Goal: Task Accomplishment & Management: Manage account settings

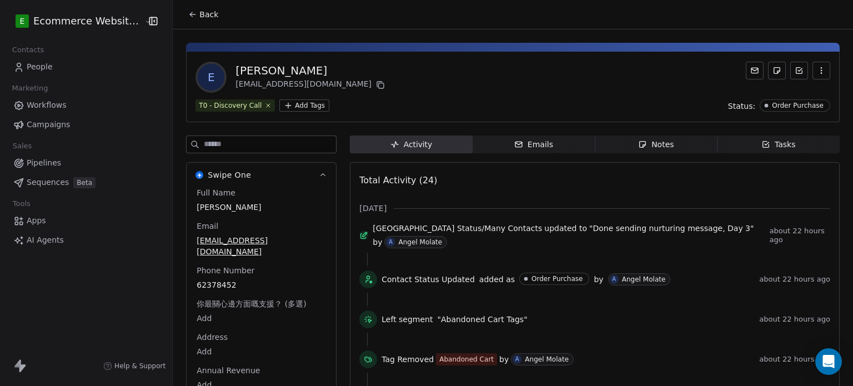
click at [190, 16] on icon at bounding box center [192, 14] width 9 height 9
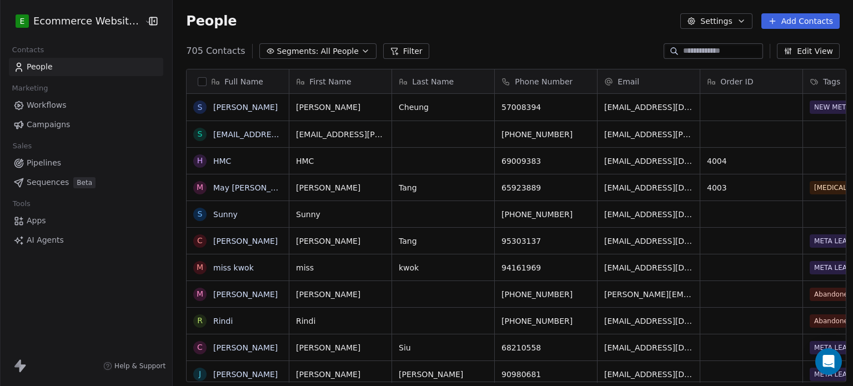
scroll to position [331, 678]
click at [225, 105] on link "[PERSON_NAME]" at bounding box center [245, 107] width 64 height 9
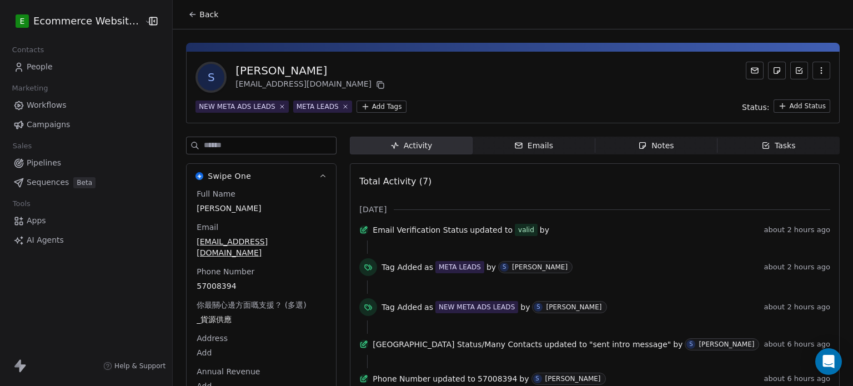
click at [181, 11] on button "Back" at bounding box center [202, 14] width 43 height 20
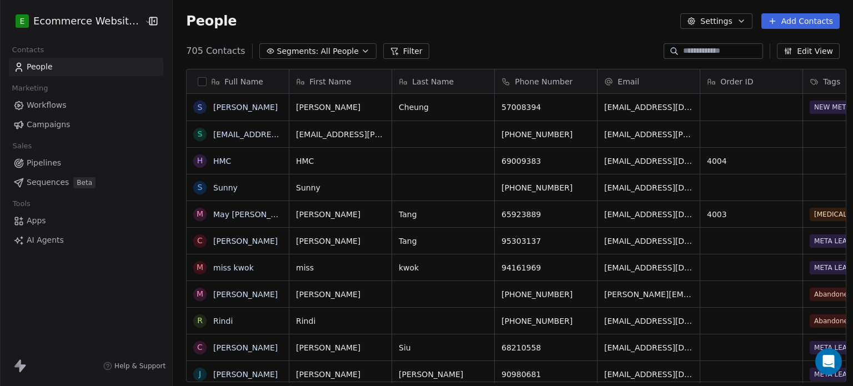
click at [734, 46] on input at bounding box center [722, 51] width 78 height 11
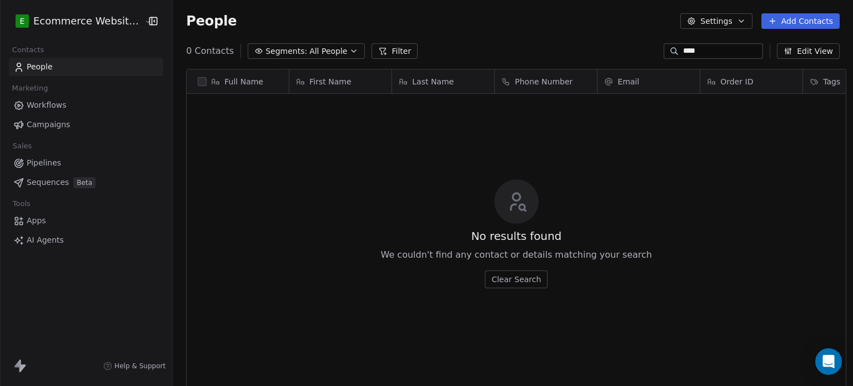
scroll to position [9, 9]
type input "*"
type input "****"
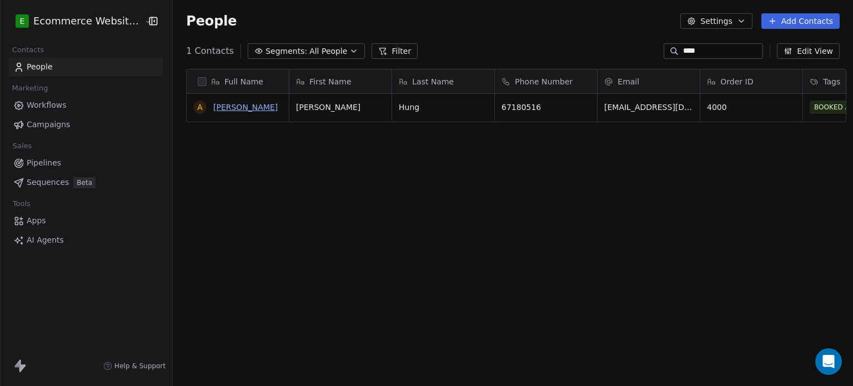
click at [241, 110] on link "[PERSON_NAME]" at bounding box center [245, 107] width 64 height 9
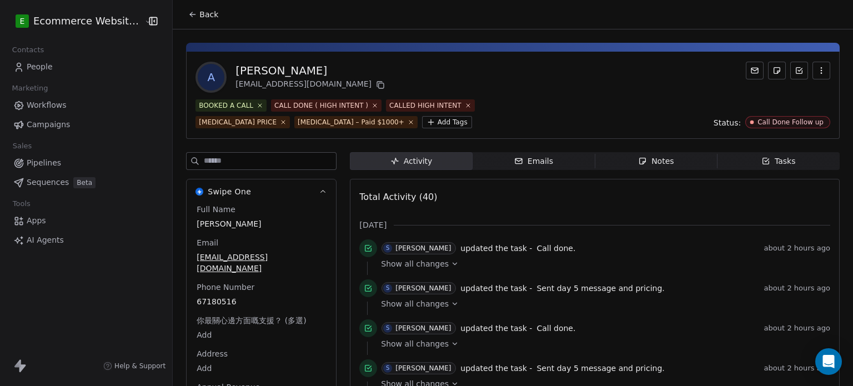
click at [280, 119] on html "E Ecommerce Website Builder Contacts People Marketing Workflows Campaigns Sales…" at bounding box center [426, 193] width 853 height 386
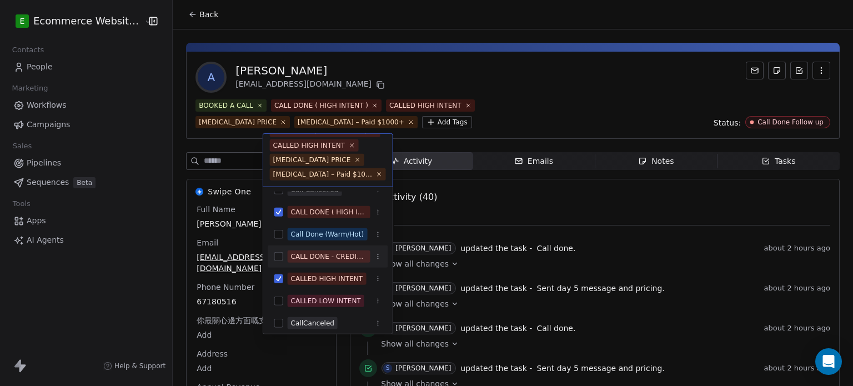
click at [320, 253] on div "CALL DONE - CREDIT PENDING" at bounding box center [329, 256] width 76 height 10
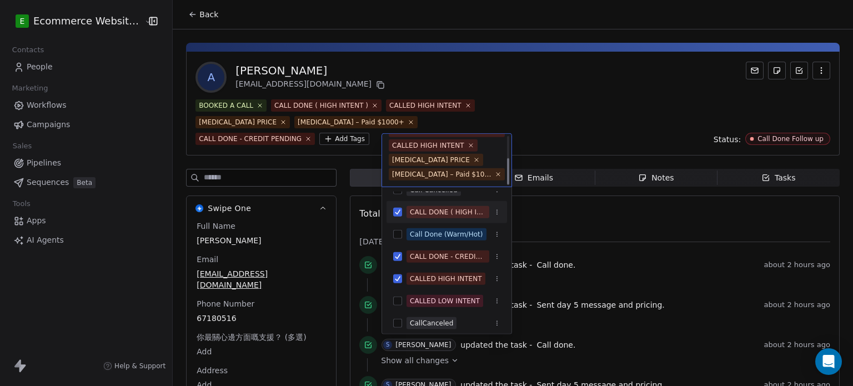
click at [531, 92] on html "E Ecommerce Website Builder Contacts People Marketing Workflows Campaigns Sales…" at bounding box center [426, 193] width 853 height 386
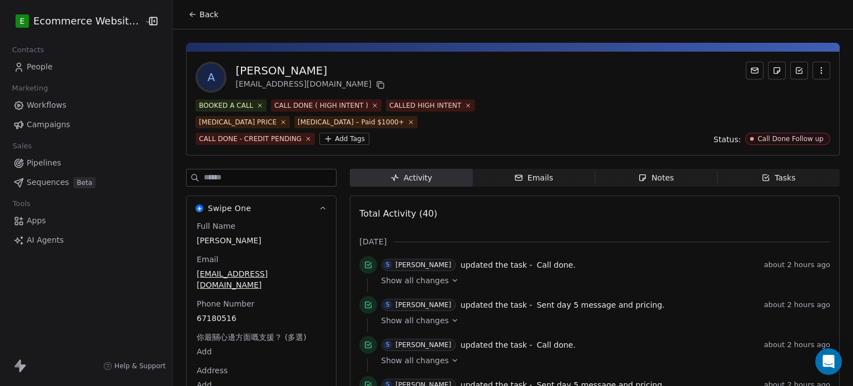
click at [188, 12] on icon at bounding box center [192, 14] width 9 height 9
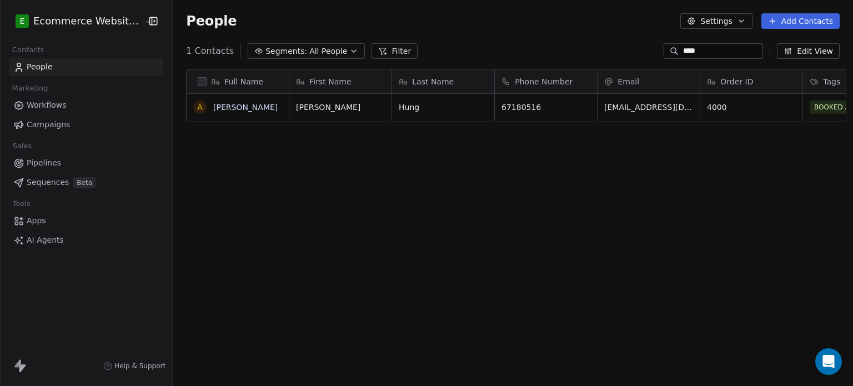
click at [735, 52] on input "****" at bounding box center [722, 51] width 78 height 11
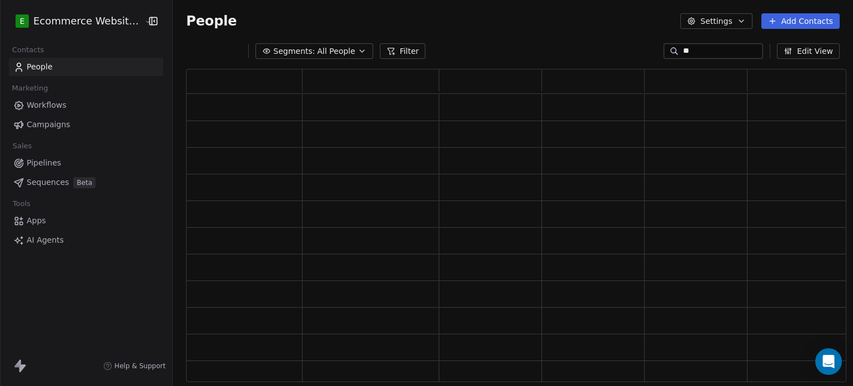
type input "*"
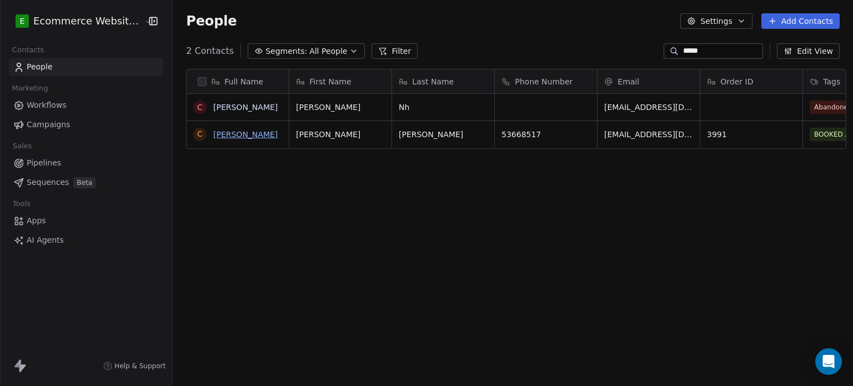
type input "*****"
click at [226, 130] on link "[PERSON_NAME]" at bounding box center [245, 134] width 64 height 9
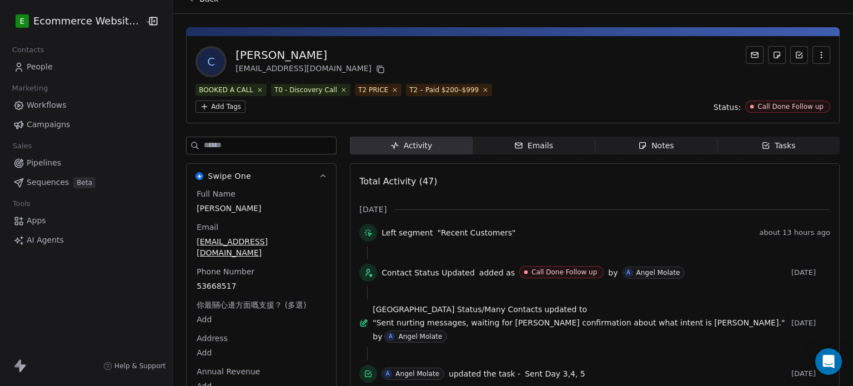
click at [567, 142] on span "Emails Emails" at bounding box center [533, 146] width 122 height 18
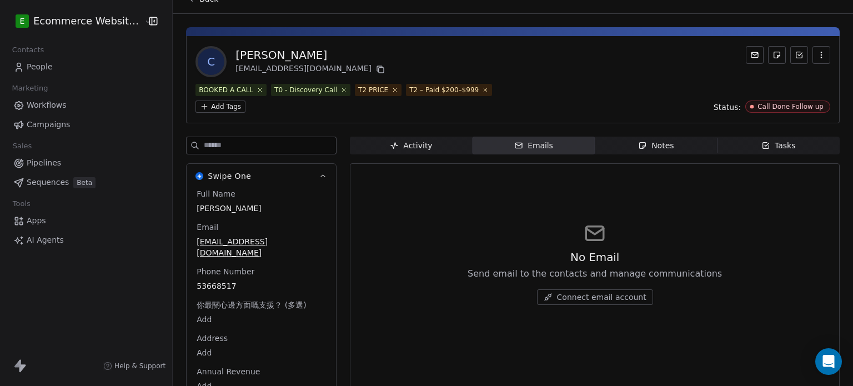
click at [629, 144] on span "Notes Notes" at bounding box center [655, 146] width 122 height 18
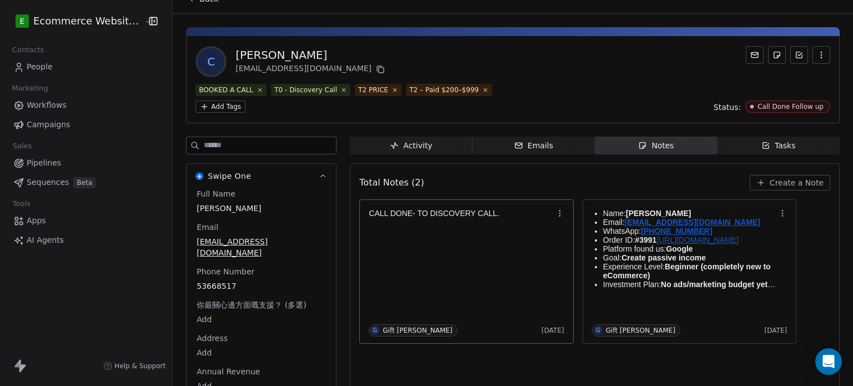
click at [463, 255] on div "CALL DONE- TO DISCOVERY CALL. G Gift Labarda [DATE]" at bounding box center [466, 271] width 195 height 130
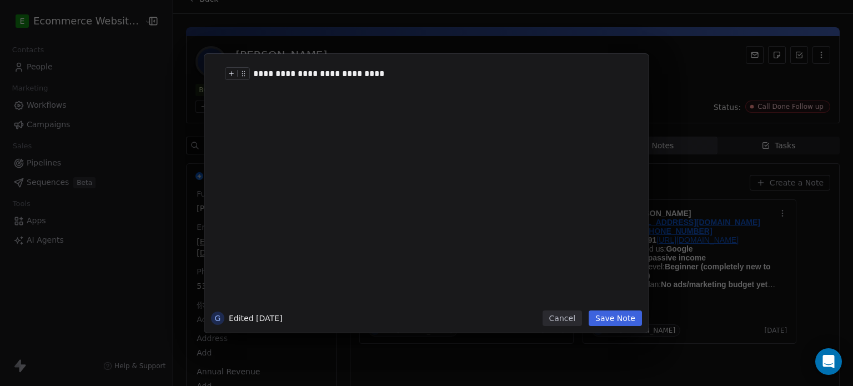
click at [476, 73] on div "**********" at bounding box center [438, 73] width 371 height 13
click at [562, 316] on button "Cancel" at bounding box center [561, 318] width 39 height 16
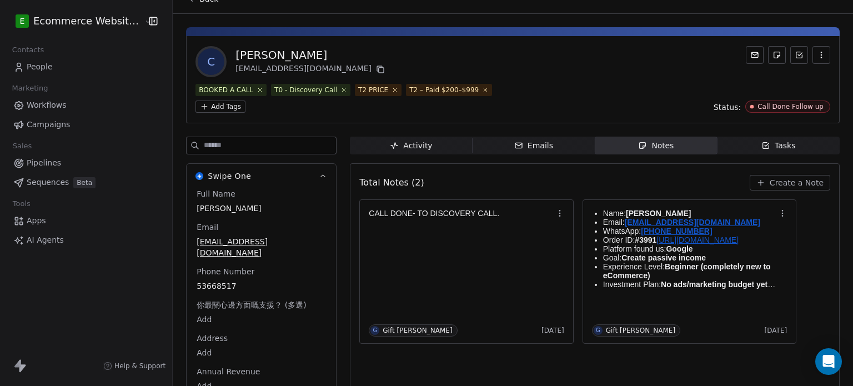
click at [808, 179] on span "Create a Note" at bounding box center [796, 182] width 54 height 11
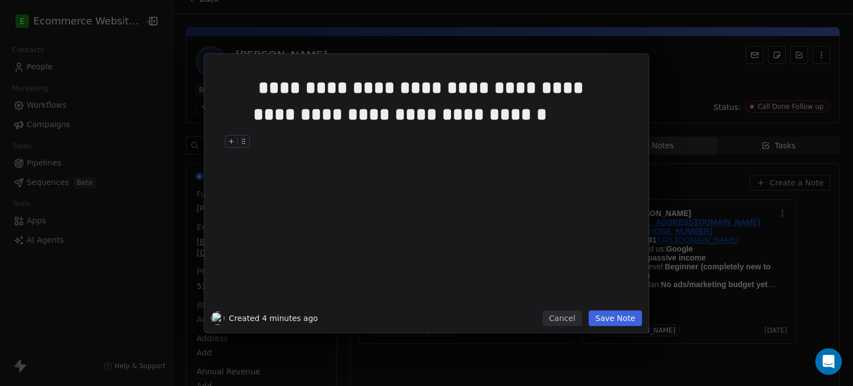
click at [611, 320] on button "Save Note" at bounding box center [614, 318] width 53 height 16
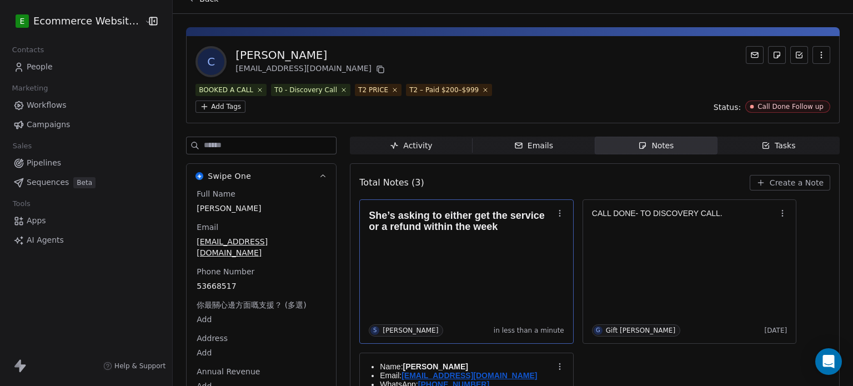
click at [535, 270] on div "She’s asking to either get the service or a refund within the week S [PERSON_NA…" at bounding box center [466, 271] width 195 height 130
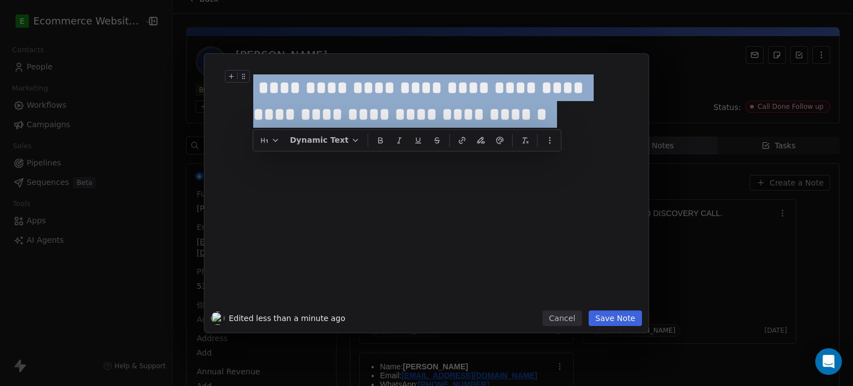
drag, startPoint x: 462, startPoint y: 117, endPoint x: 241, endPoint y: 73, distance: 225.1
click at [253, 73] on div "**********" at bounding box center [443, 101] width 380 height 62
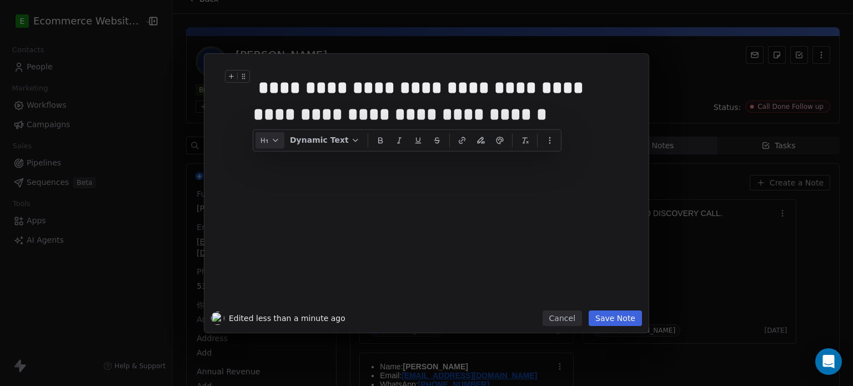
click at [266, 139] on icon "button" at bounding box center [266, 140] width 1 height 3
click at [291, 165] on span "Paragraph" at bounding box center [300, 166] width 40 height 12
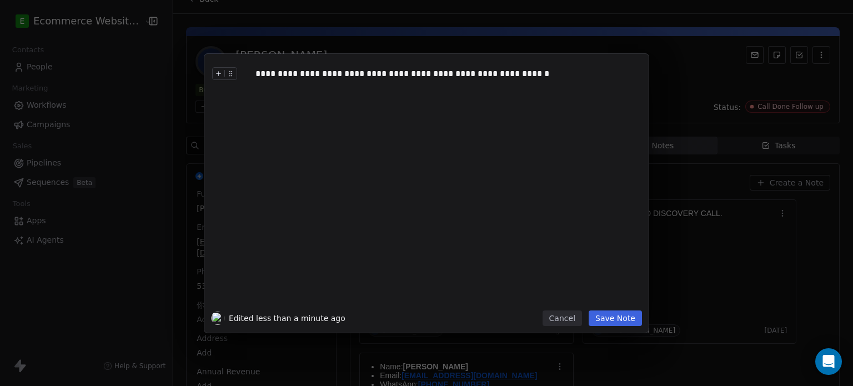
click at [598, 320] on button "Save Note" at bounding box center [614, 318] width 53 height 16
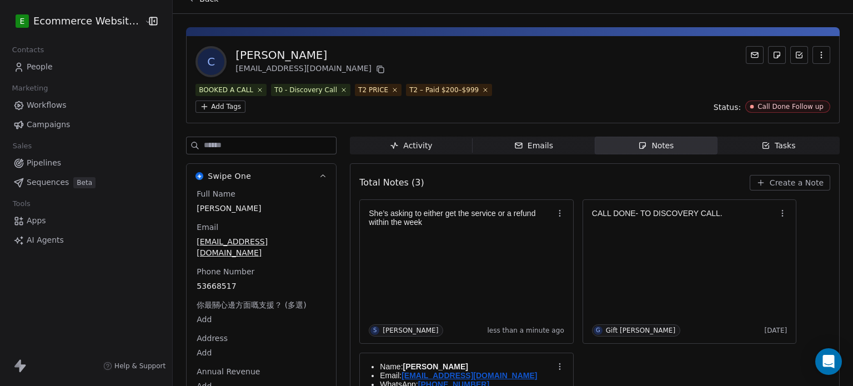
click at [592, 375] on div "She’s asking to either get the service or a refund within the week S [PERSON_NA…" at bounding box center [594, 348] width 471 height 298
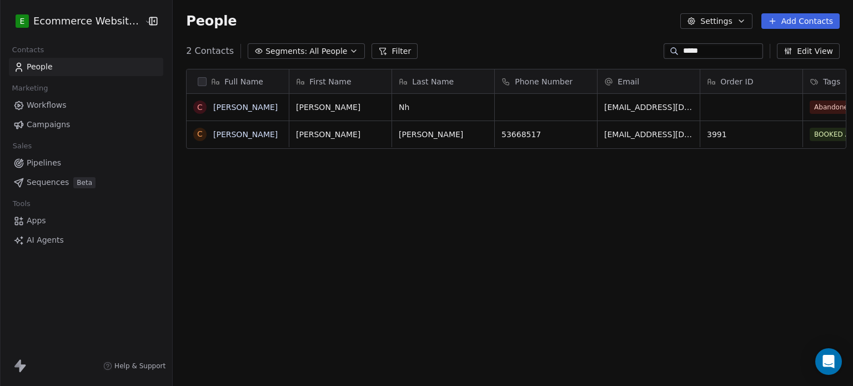
scroll to position [331, 678]
click at [49, 72] on span "People" at bounding box center [40, 67] width 26 height 12
click at [42, 67] on span "People" at bounding box center [40, 67] width 26 height 12
click at [50, 157] on span "Pipelines" at bounding box center [44, 163] width 34 height 12
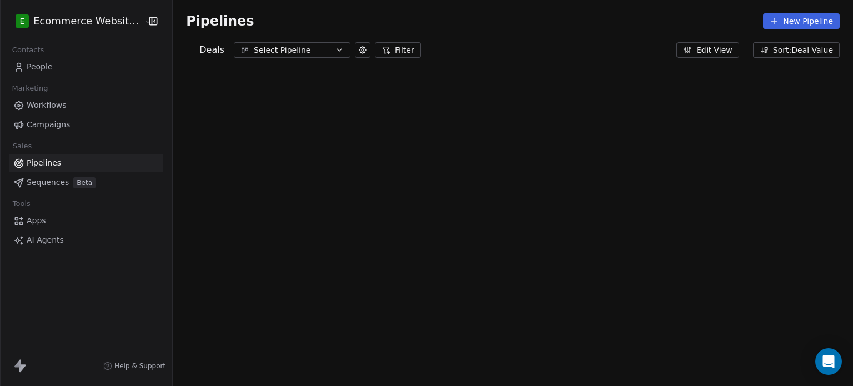
click at [44, 68] on div "E Ecommerce Website Builder Contacts People Marketing Workflows Campaigns Sales…" at bounding box center [426, 193] width 853 height 386
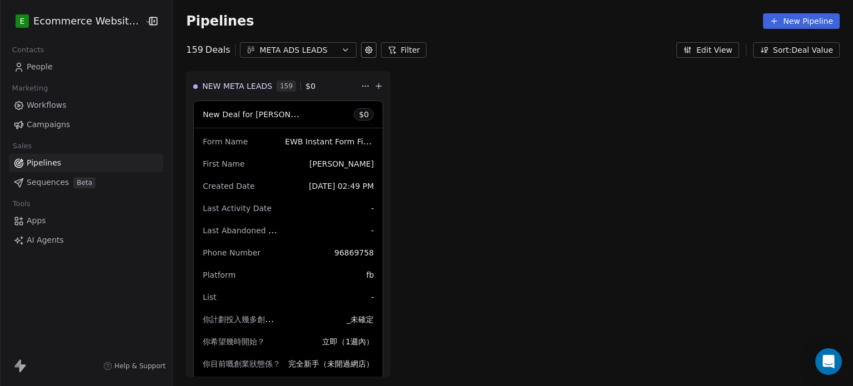
click at [44, 68] on span "People" at bounding box center [40, 67] width 26 height 12
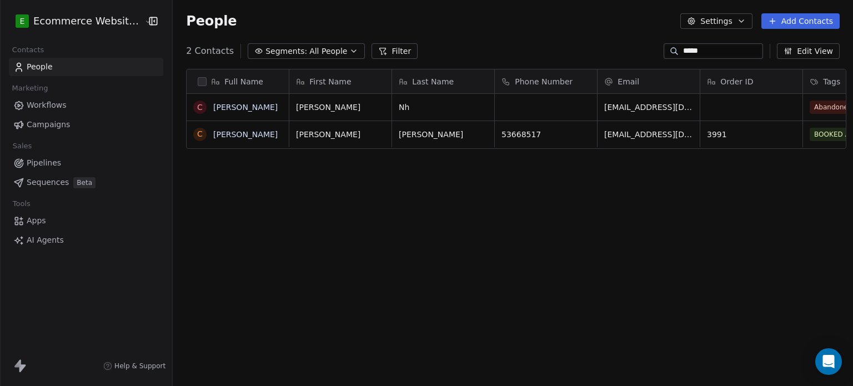
scroll to position [331, 678]
drag, startPoint x: 727, startPoint y: 49, endPoint x: 649, endPoint y: 54, distance: 77.3
click at [649, 54] on div "2 Contacts Segments: All People Filter ***** Edit View" at bounding box center [513, 51] width 680 height 18
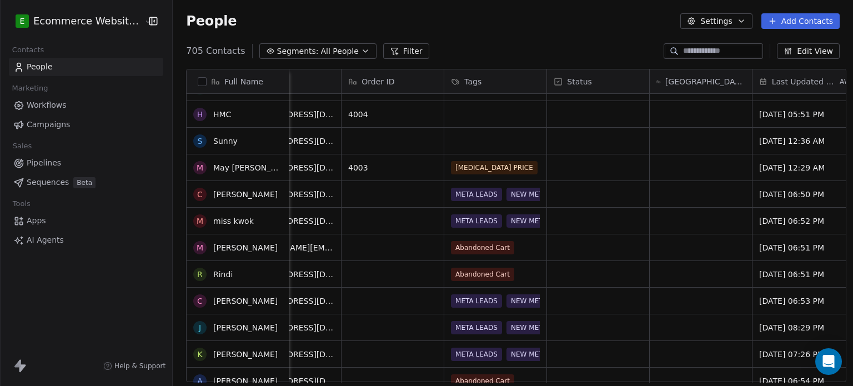
scroll to position [0, 0]
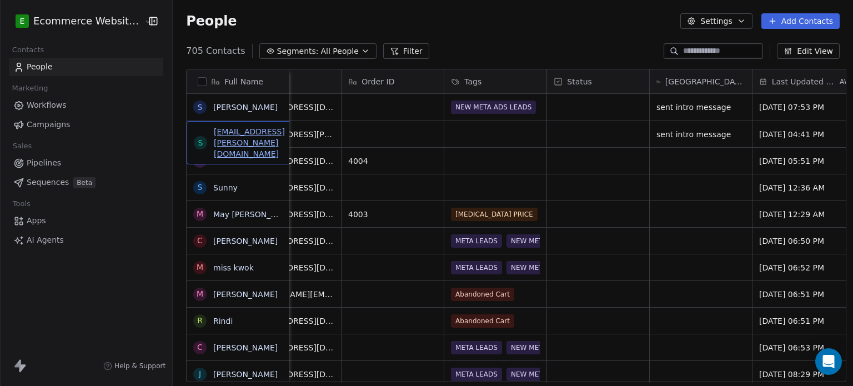
drag, startPoint x: 235, startPoint y: 126, endPoint x: 240, endPoint y: 131, distance: 6.7
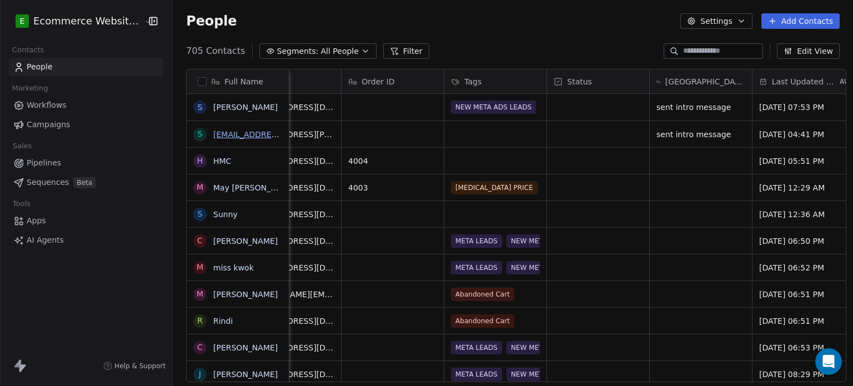
click at [241, 132] on link "[EMAIL_ADDRESS][PERSON_NAME][DOMAIN_NAME]" at bounding box center [313, 134] width 200 height 9
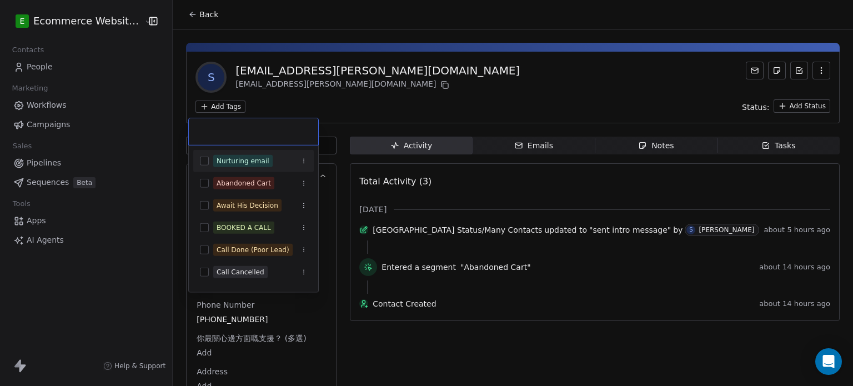
click at [217, 106] on html "E Ecommerce Website Builder Contacts People Marketing Workflows Campaigns Sales…" at bounding box center [426, 193] width 853 height 386
click at [255, 175] on div "Abandoned Cart" at bounding box center [253, 183] width 120 height 18
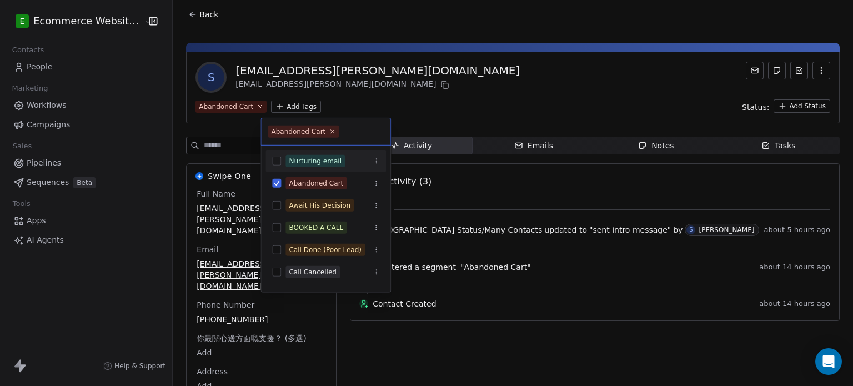
click at [366, 86] on html "E Ecommerce Website Builder Contacts People Marketing Workflows Campaigns Sales…" at bounding box center [426, 193] width 853 height 386
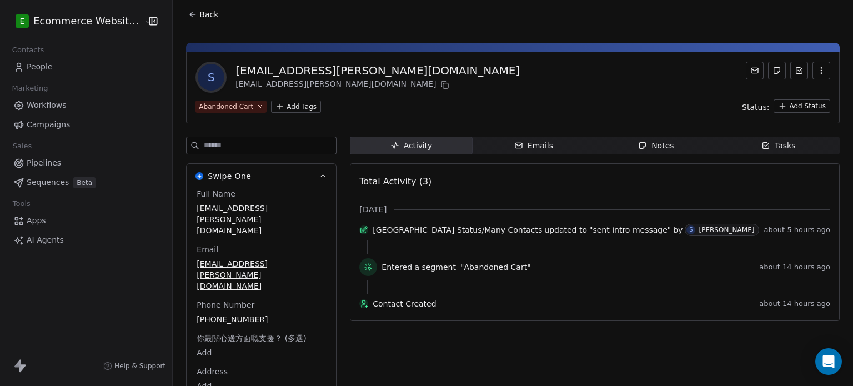
click at [188, 10] on icon at bounding box center [192, 14] width 9 height 9
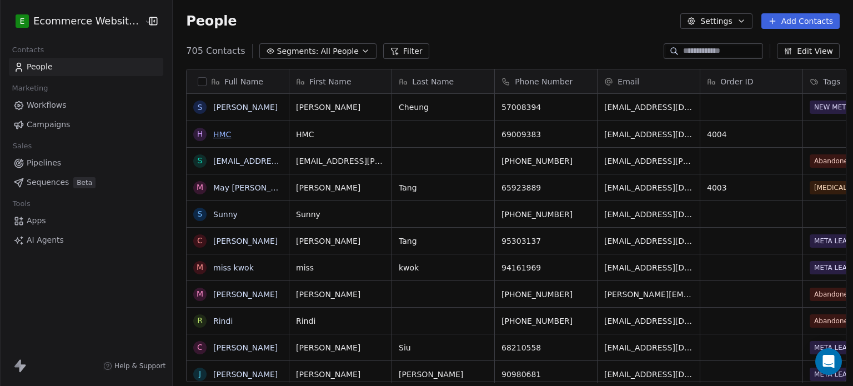
click at [214, 130] on link "HMC" at bounding box center [222, 134] width 18 height 9
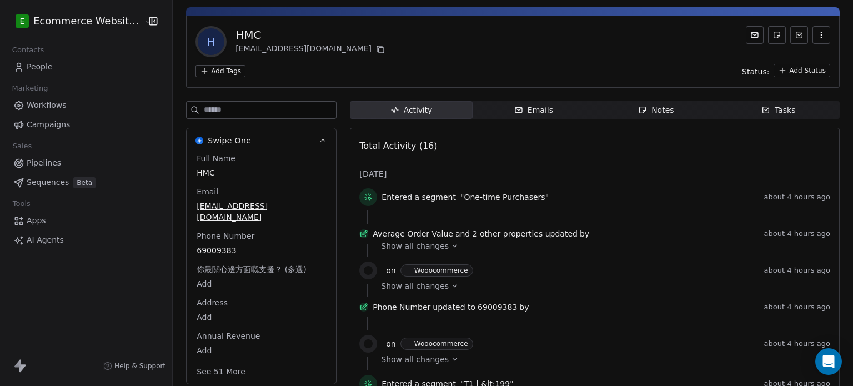
scroll to position [59, 0]
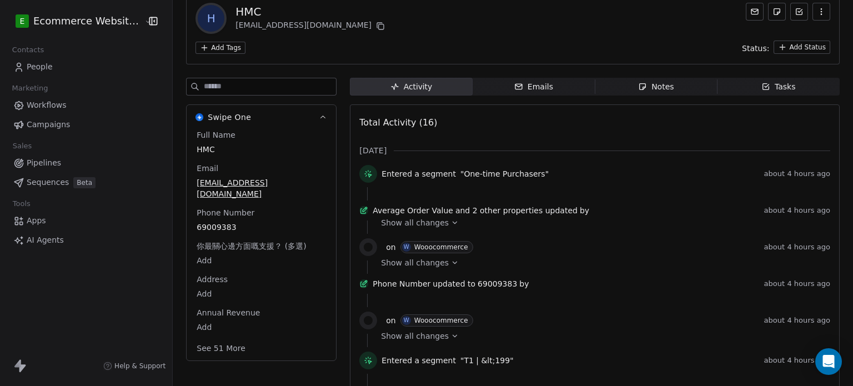
click at [415, 224] on span "Show all changes" at bounding box center [415, 222] width 68 height 11
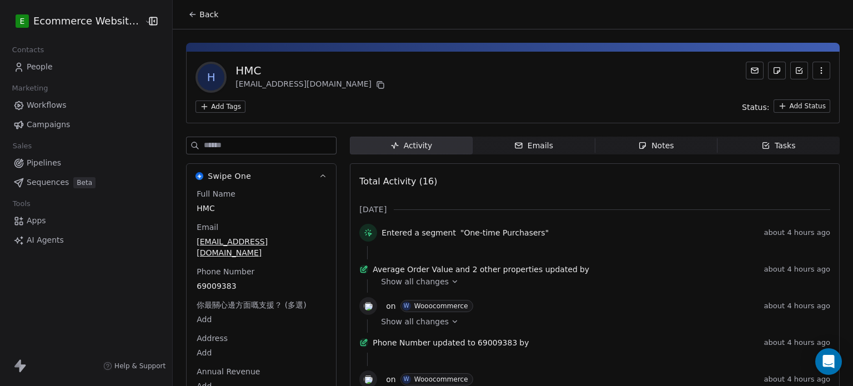
click at [533, 150] on div "Emails" at bounding box center [533, 146] width 39 height 12
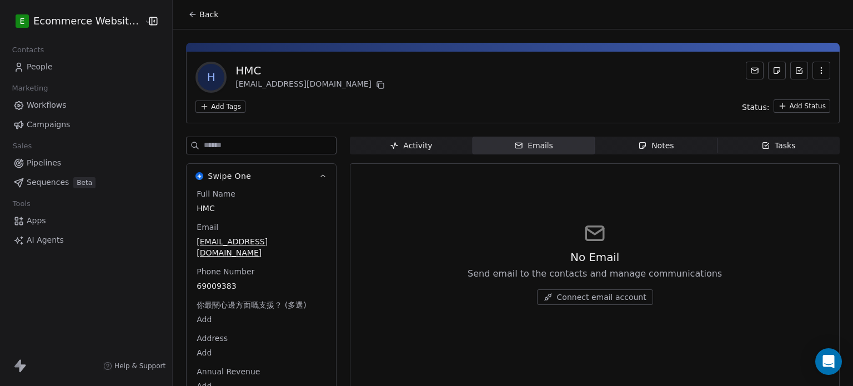
click at [669, 139] on span "Notes Notes" at bounding box center [655, 146] width 122 height 18
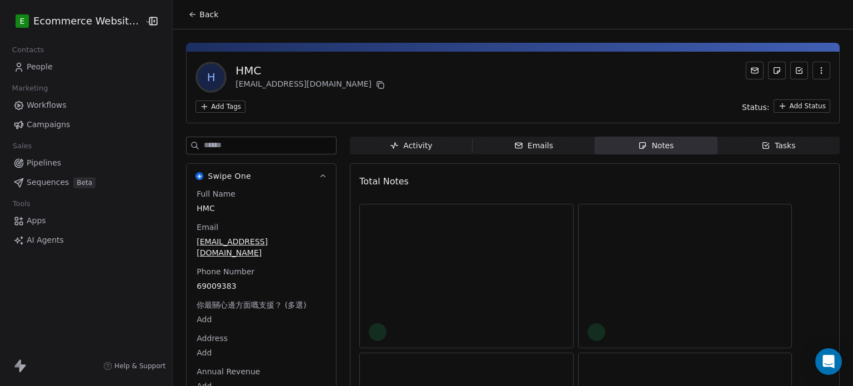
click at [440, 139] on span "Activity Activity" at bounding box center [411, 146] width 122 height 18
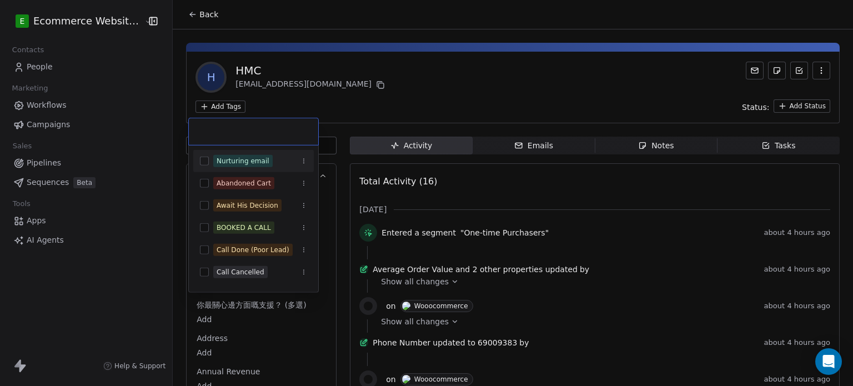
click at [223, 103] on html "E Ecommerce Website Builder Contacts People Marketing Workflows Campaigns Sales…" at bounding box center [426, 193] width 853 height 386
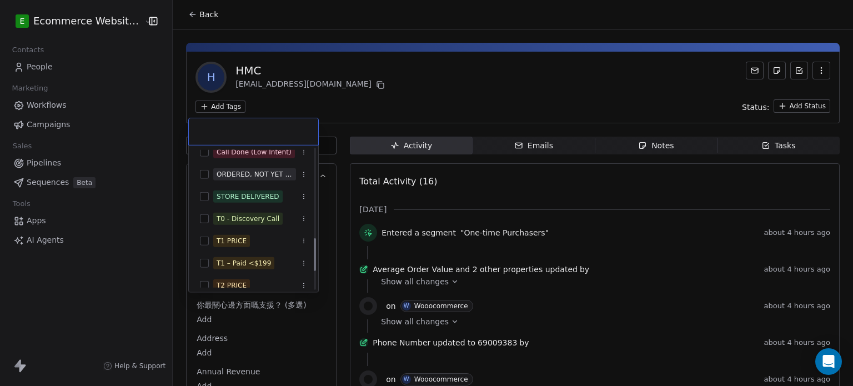
scroll to position [404, 0]
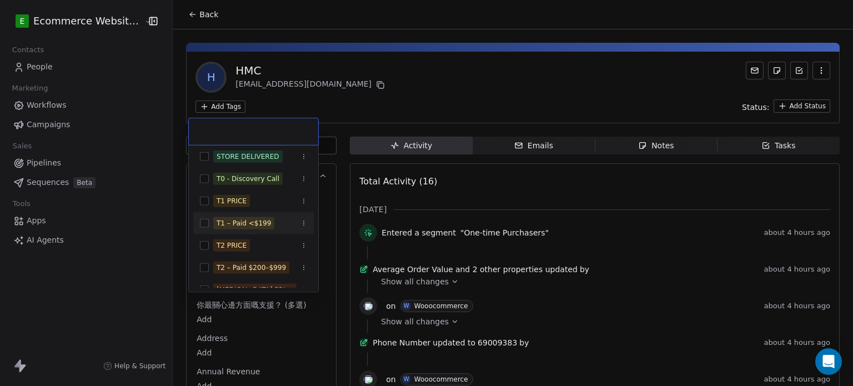
click at [269, 217] on div "T1 – Paid <$199" at bounding box center [260, 223] width 94 height 12
click at [257, 204] on div "T1 PRICE" at bounding box center [260, 201] width 94 height 12
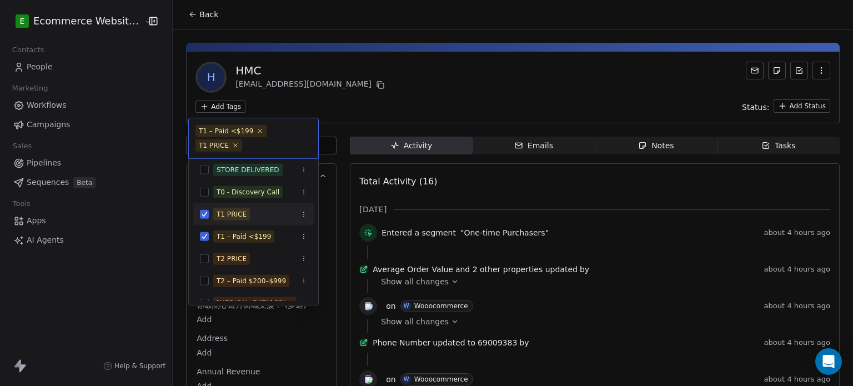
scroll to position [462, 0]
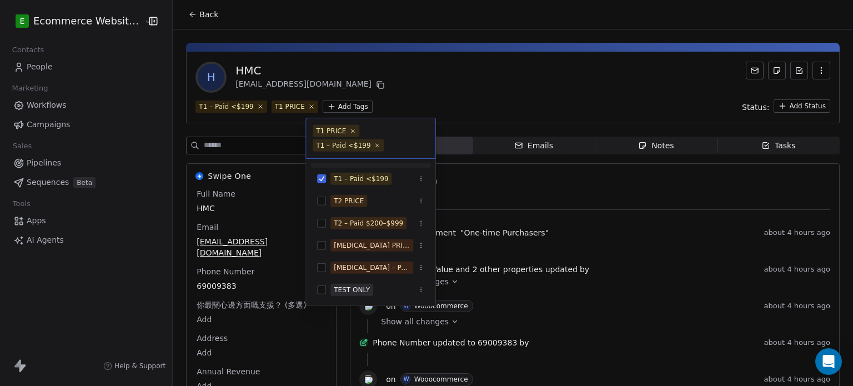
click at [430, 80] on html "E Ecommerce Website Builder Contacts People Marketing Workflows Campaigns Sales…" at bounding box center [426, 193] width 853 height 386
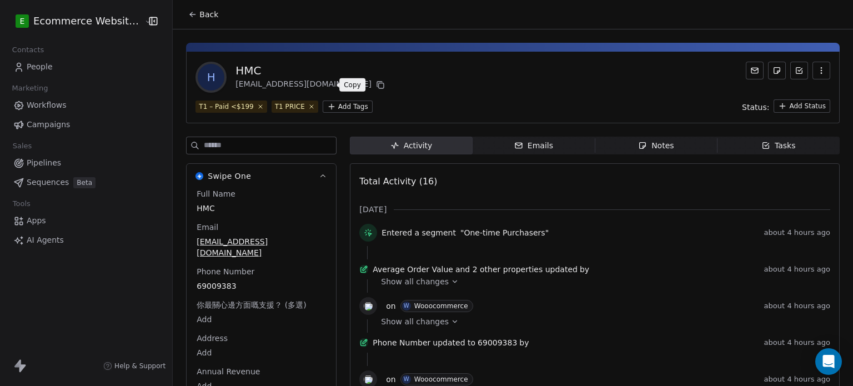
click at [374, 79] on button at bounding box center [380, 84] width 13 height 13
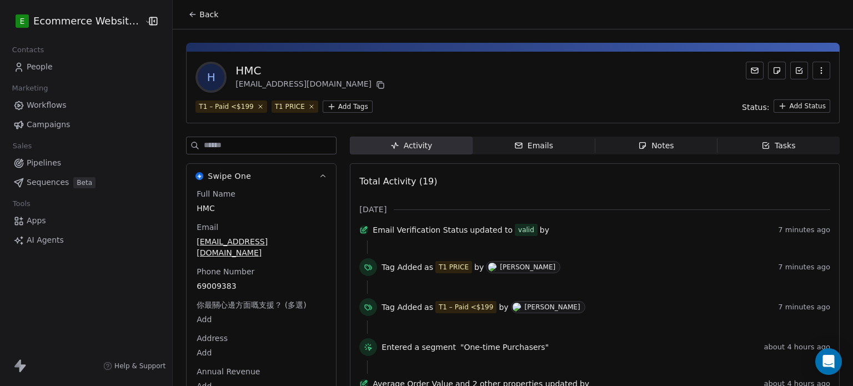
click at [191, 8] on button "Back" at bounding box center [202, 14] width 43 height 20
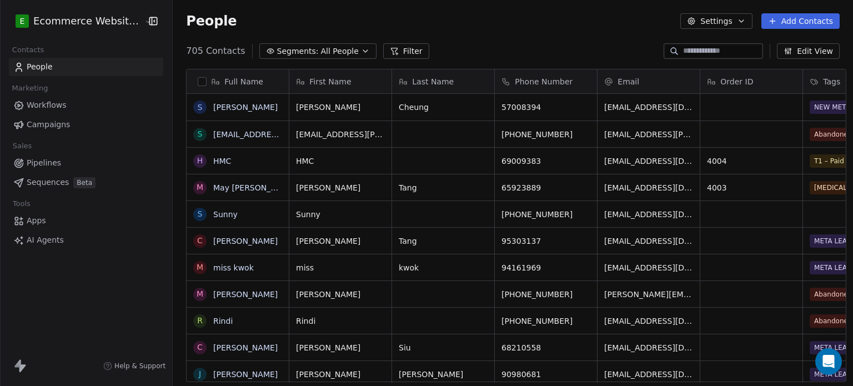
scroll to position [331, 678]
click at [700, 47] on input at bounding box center [722, 51] width 78 height 11
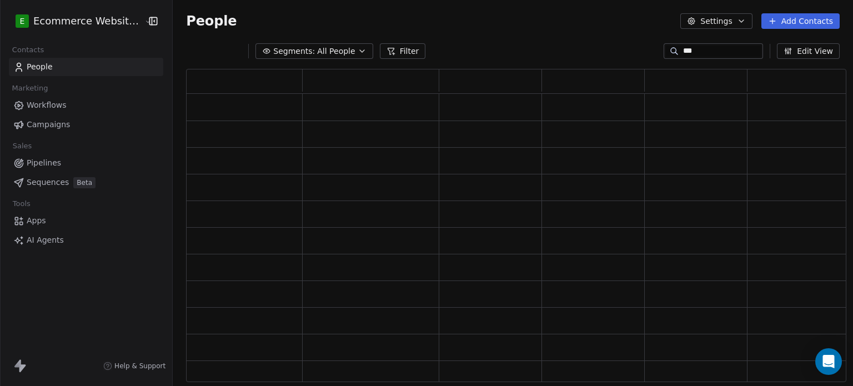
scroll to position [304, 651]
type input "***"
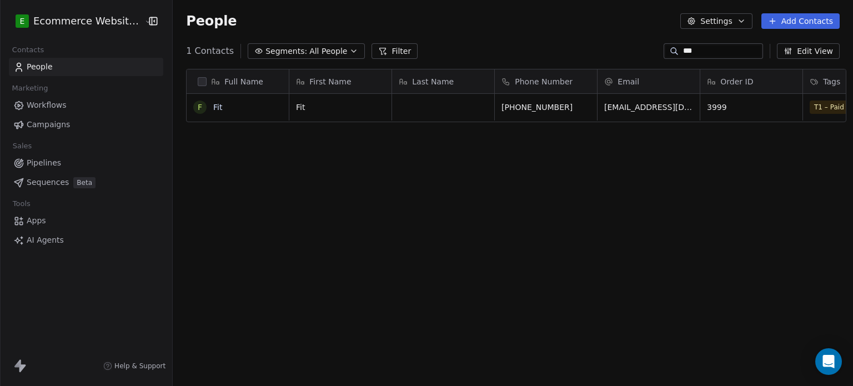
scroll to position [331, 678]
click at [213, 107] on link "Fit" at bounding box center [217, 107] width 9 height 9
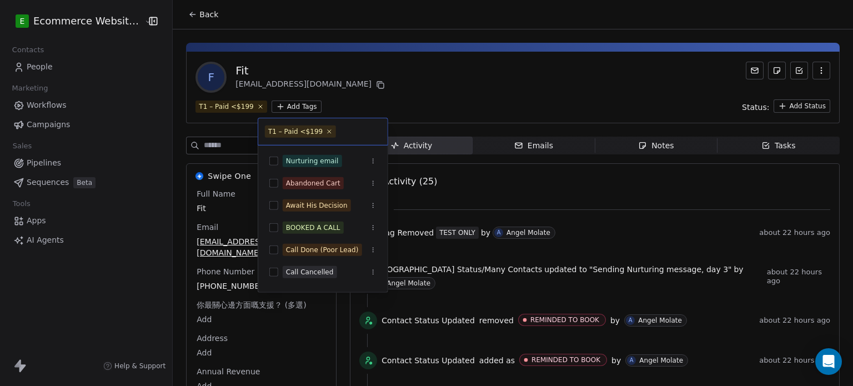
click at [292, 108] on html "E Ecommerce Website Builder Contacts People Marketing Workflows Campaigns Sales…" at bounding box center [426, 193] width 853 height 386
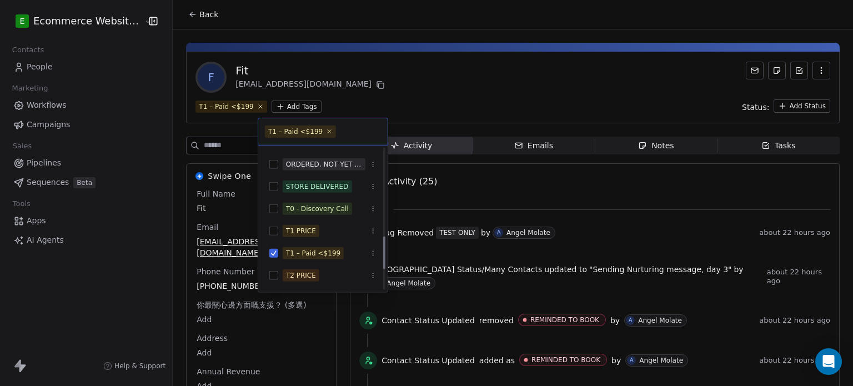
scroll to position [401, 0]
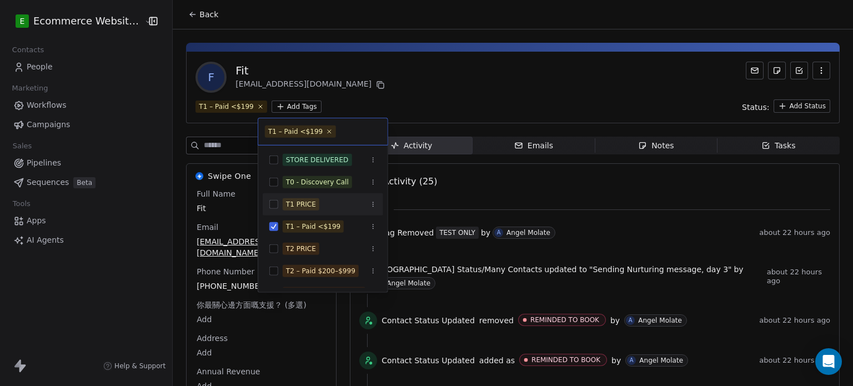
click at [332, 199] on div "T1 PRICE" at bounding box center [330, 204] width 94 height 12
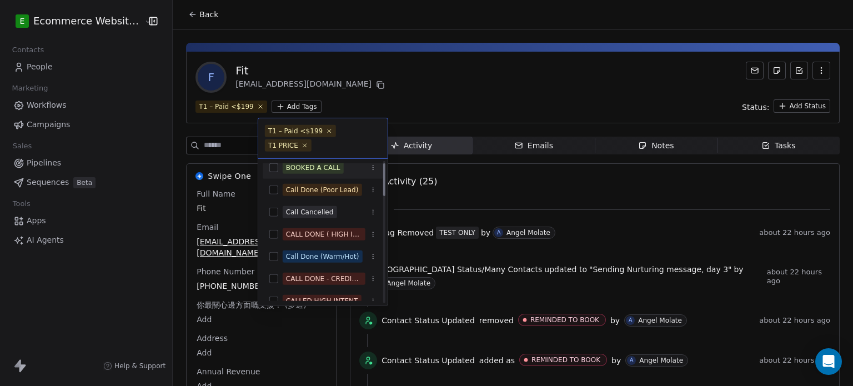
scroll to position [0, 0]
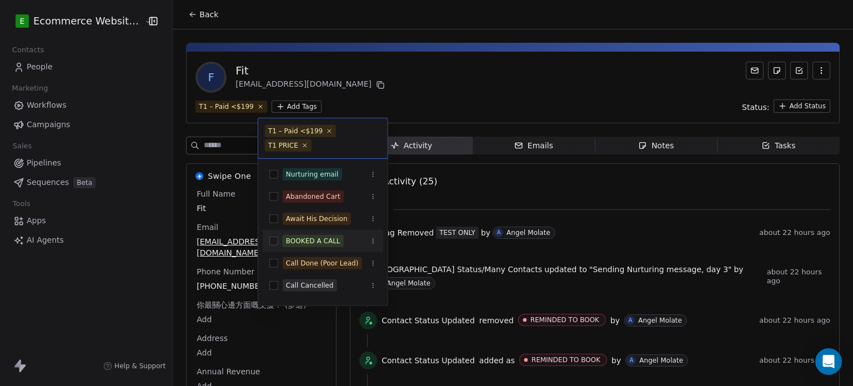
click at [335, 237] on div "BOOKED A CALL" at bounding box center [313, 241] width 54 height 10
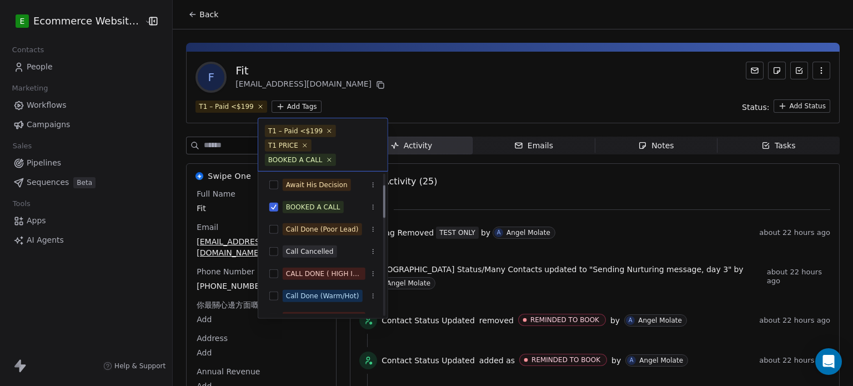
scroll to position [48, 0]
click at [462, 64] on html "E Ecommerce Website Builder Contacts People Marketing Workflows Campaigns Sales…" at bounding box center [426, 193] width 853 height 386
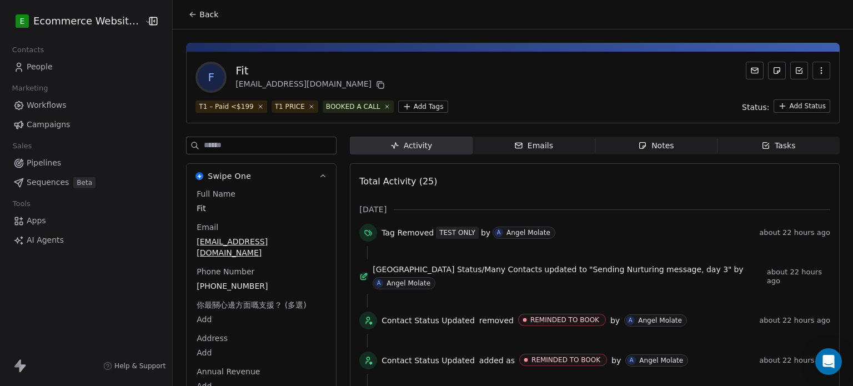
click at [639, 138] on span "Notes Notes" at bounding box center [655, 146] width 122 height 18
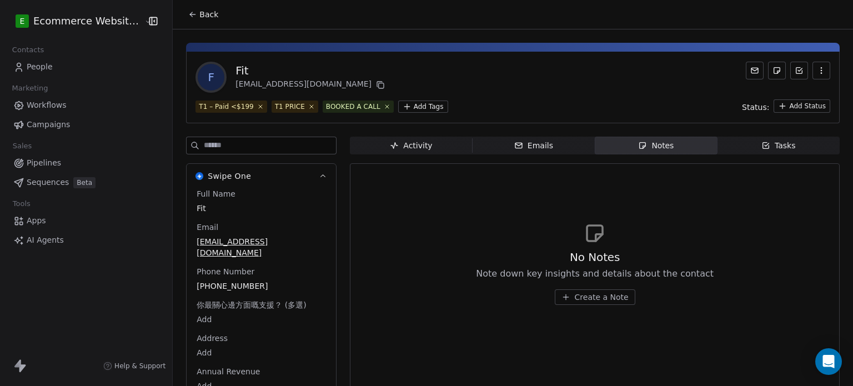
click at [184, 19] on button "Back" at bounding box center [202, 14] width 43 height 20
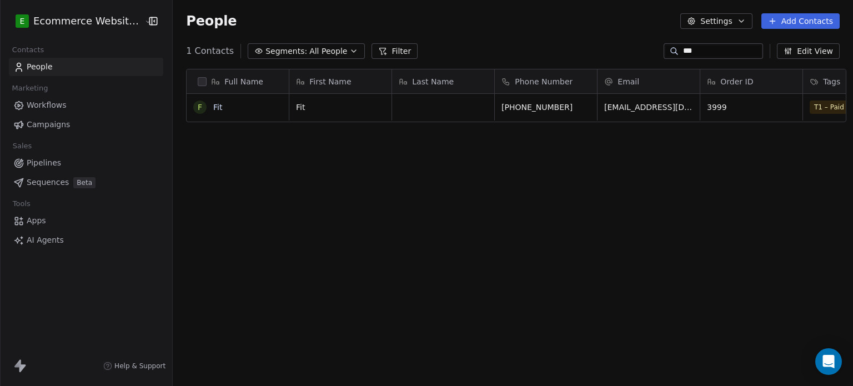
scroll to position [331, 678]
click at [309, 51] on span "All People" at bounding box center [328, 52] width 38 height 12
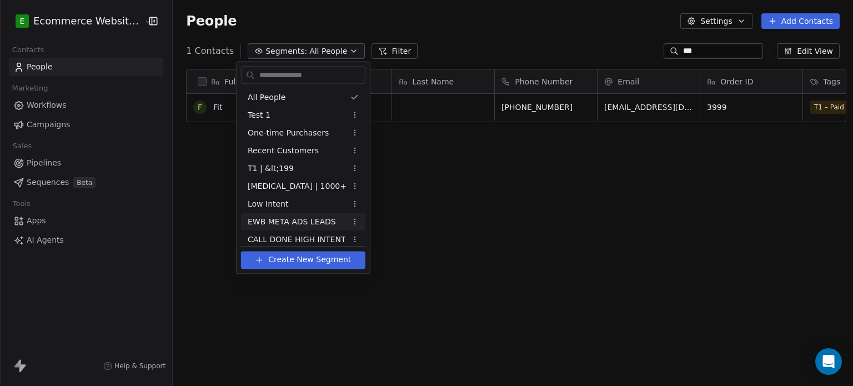
click at [287, 218] on span "EWB META ADS LEADS" at bounding box center [292, 222] width 88 height 12
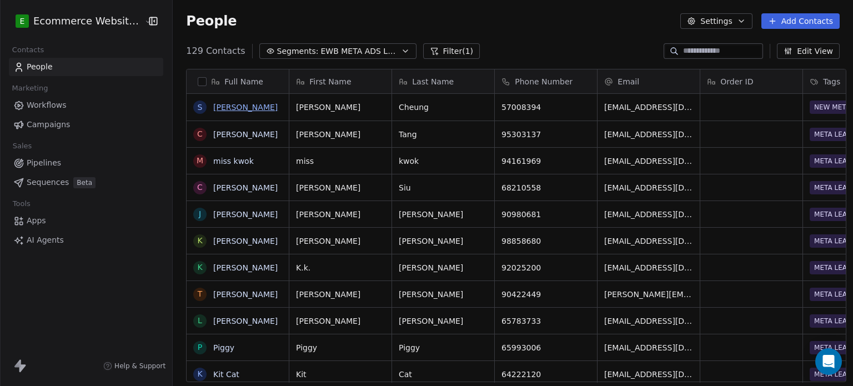
click at [242, 107] on link "[PERSON_NAME]" at bounding box center [245, 107] width 64 height 9
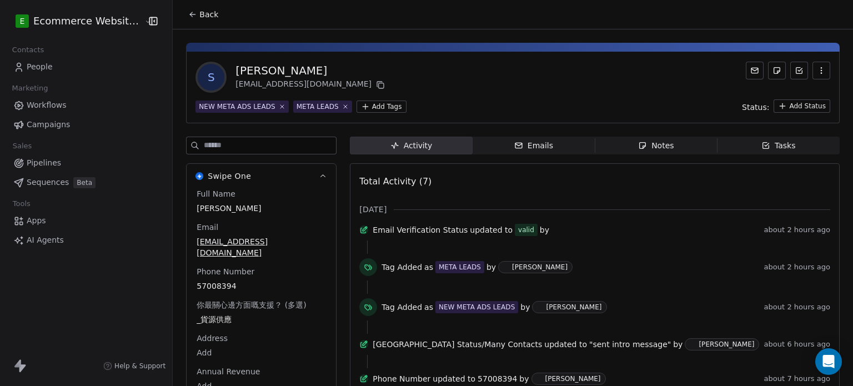
click at [638, 140] on div "Notes" at bounding box center [656, 146] width 36 height 12
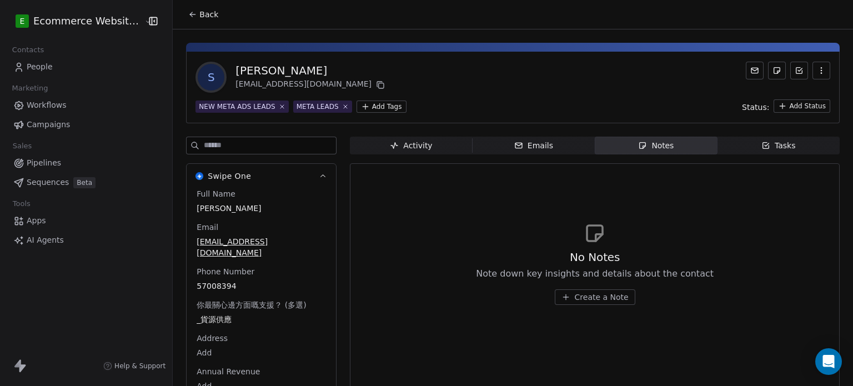
click at [574, 299] on span "Create a Note" at bounding box center [601, 296] width 54 height 11
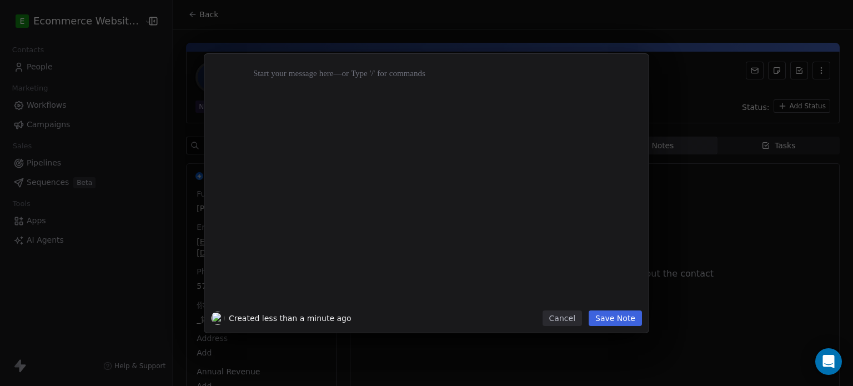
click at [220, 317] on img at bounding box center [217, 317] width 13 height 13
click at [353, 96] on div at bounding box center [443, 185] width 380 height 236
click at [336, 88] on div "**********" at bounding box center [438, 86] width 371 height 13
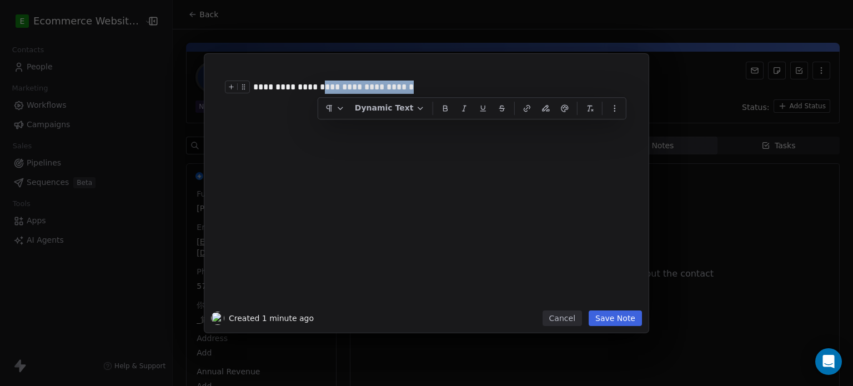
drag, startPoint x: 440, startPoint y: 80, endPoint x: 317, endPoint y: 83, distance: 123.3
click at [317, 83] on div "**********" at bounding box center [438, 86] width 371 height 13
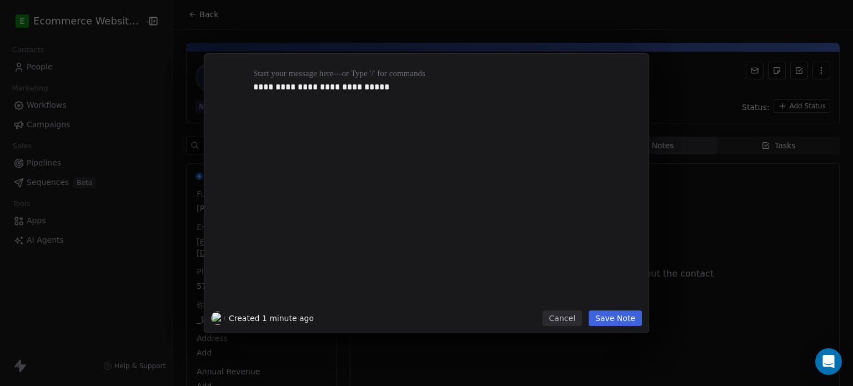
click at [620, 314] on button "Save Note" at bounding box center [614, 318] width 53 height 16
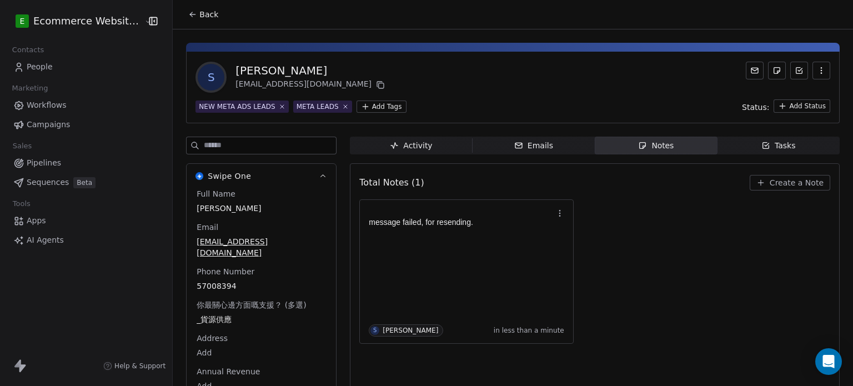
click at [199, 14] on span "Back" at bounding box center [208, 14] width 19 height 11
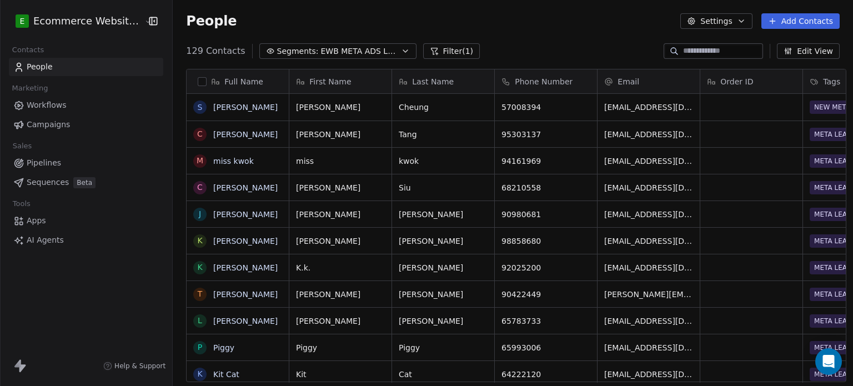
scroll to position [331, 678]
click at [227, 132] on link "[PERSON_NAME]" at bounding box center [245, 134] width 64 height 9
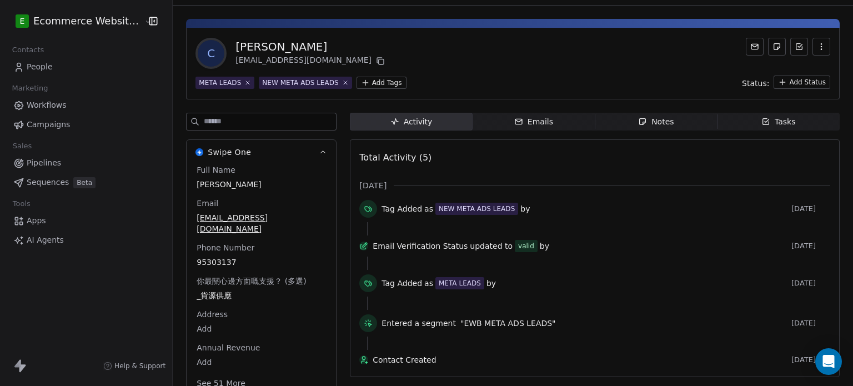
scroll to position [33, 0]
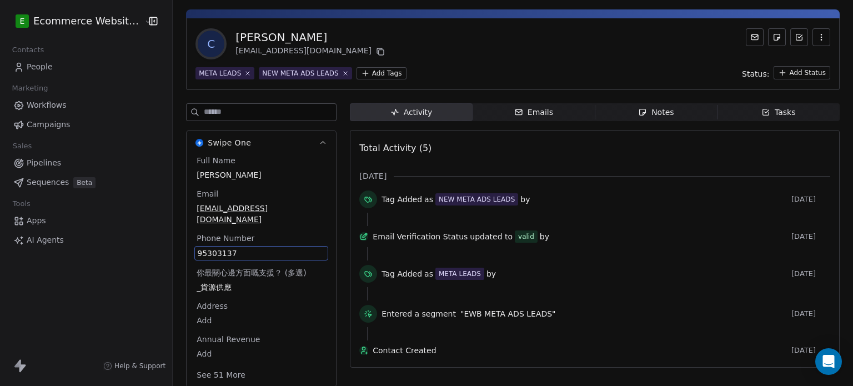
drag, startPoint x: 253, startPoint y: 238, endPoint x: 243, endPoint y: 237, distance: 10.0
click at [243, 248] on span "95303137" at bounding box center [261, 253] width 128 height 11
click at [482, 59] on html "E Ecommerce Website Builder Contacts People Marketing Workflows Campaigns Sales…" at bounding box center [426, 193] width 853 height 386
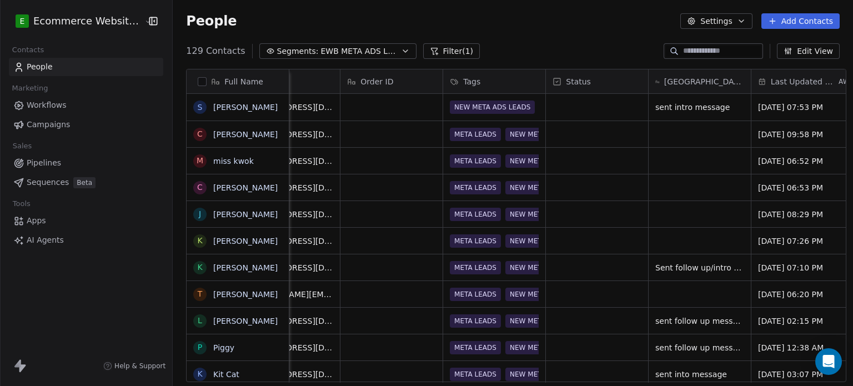
scroll to position [0, 360]
click at [694, 137] on div "grid" at bounding box center [699, 134] width 102 height 26
type textarea "**********"
click at [567, 24] on html "E Ecommerce Website Builder Contacts People Marketing Workflows Campaigns Sales…" at bounding box center [426, 193] width 853 height 386
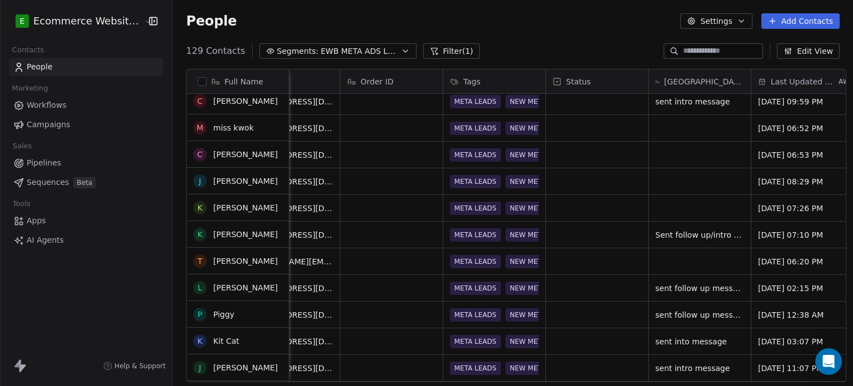
scroll to position [33, 0]
click at [674, 257] on div "grid" at bounding box center [699, 261] width 102 height 26
click at [690, 256] on div "grid" at bounding box center [699, 261] width 102 height 26
type textarea "**********"
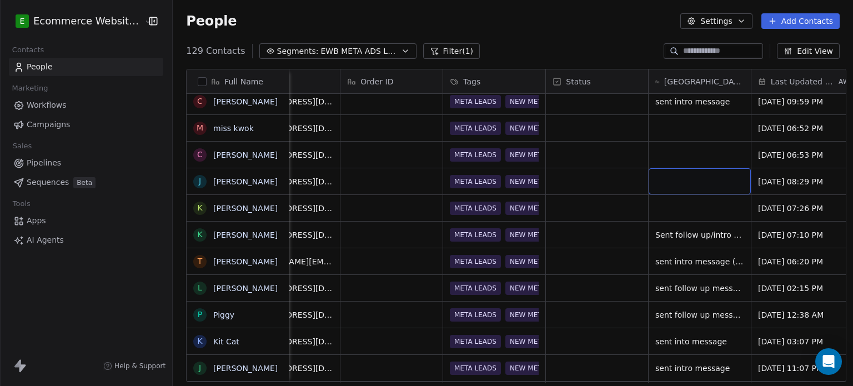
click at [666, 190] on div "grid" at bounding box center [699, 181] width 102 height 26
type textarea "**********"
click at [678, 206] on div "grid" at bounding box center [699, 208] width 102 height 26
type textarea "**********"
click at [666, 153] on div "grid" at bounding box center [699, 155] width 102 height 26
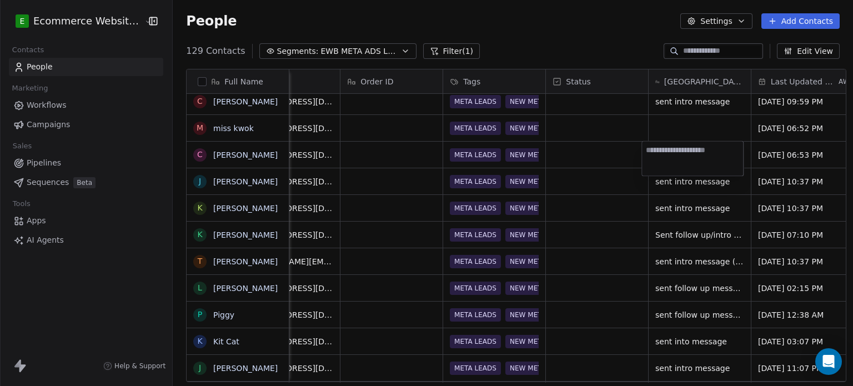
click at [601, 162] on html "E Ecommerce Website Builder Contacts People Marketing Workflows Campaigns Sales…" at bounding box center [426, 193] width 853 height 386
click at [227, 153] on link "[PERSON_NAME]" at bounding box center [245, 154] width 64 height 9
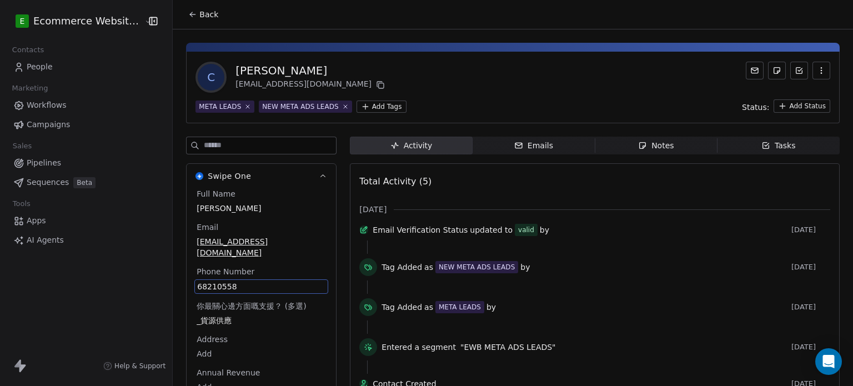
scroll to position [41, 0]
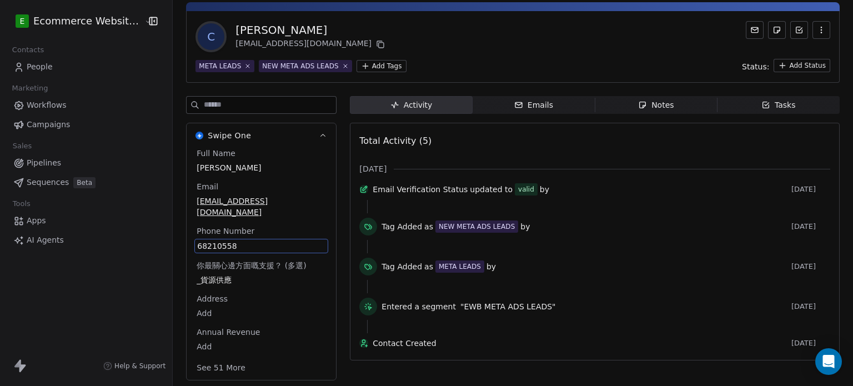
click at [235, 285] on div "Full Name [PERSON_NAME] Email [EMAIL_ADDRESS][DOMAIN_NAME] Phone Number [PHONE_…" at bounding box center [261, 262] width 134 height 228
click at [242, 239] on div "68210558" at bounding box center [261, 246] width 134 height 14
click at [246, 241] on span "68210558" at bounding box center [261, 245] width 128 height 11
drag, startPoint x: 254, startPoint y: 253, endPoint x: 167, endPoint y: 244, distance: 87.5
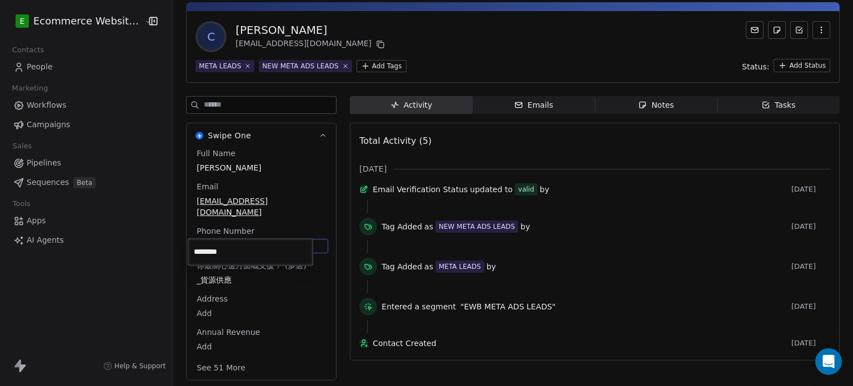
click at [167, 244] on html "E Ecommerce Website Builder Contacts People Marketing Workflows Campaigns Sales…" at bounding box center [426, 193] width 853 height 386
drag, startPoint x: 251, startPoint y: 259, endPoint x: 188, endPoint y: 248, distance: 64.2
click at [188, 248] on div "********" at bounding box center [250, 252] width 125 height 27
click at [617, 147] on html "E Ecommerce Website Builder Contacts People Marketing Workflows Campaigns Sales…" at bounding box center [426, 193] width 853 height 386
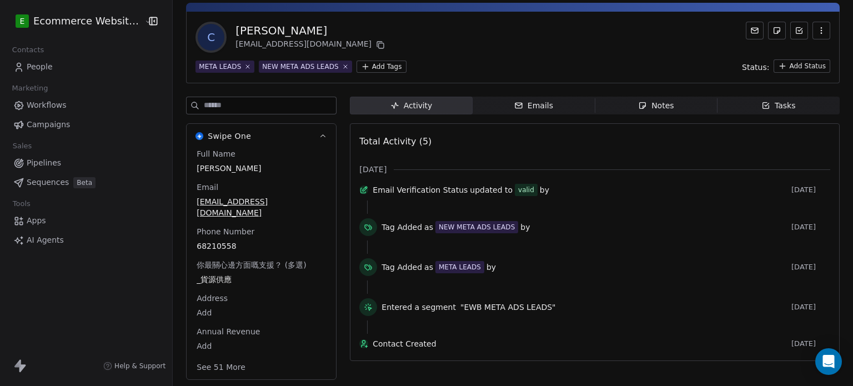
scroll to position [0, 0]
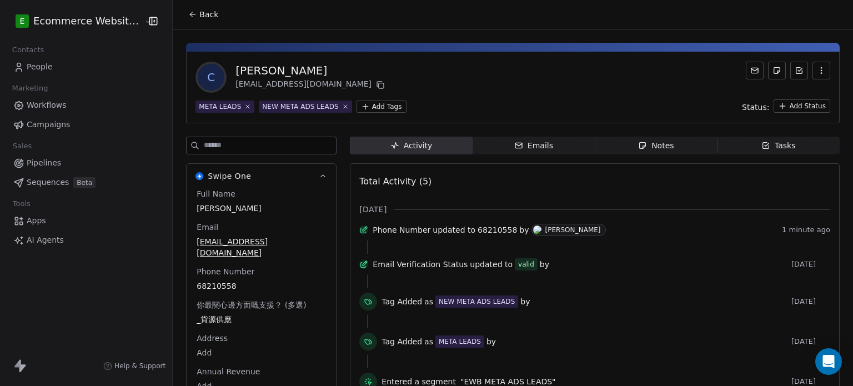
click at [188, 10] on icon at bounding box center [192, 14] width 9 height 9
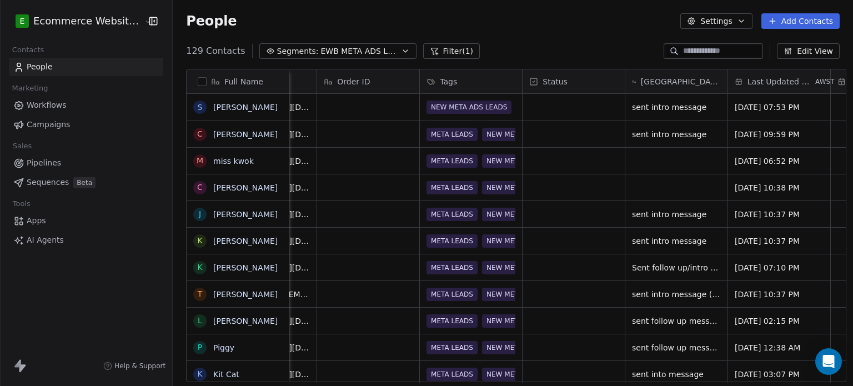
scroll to position [0, 438]
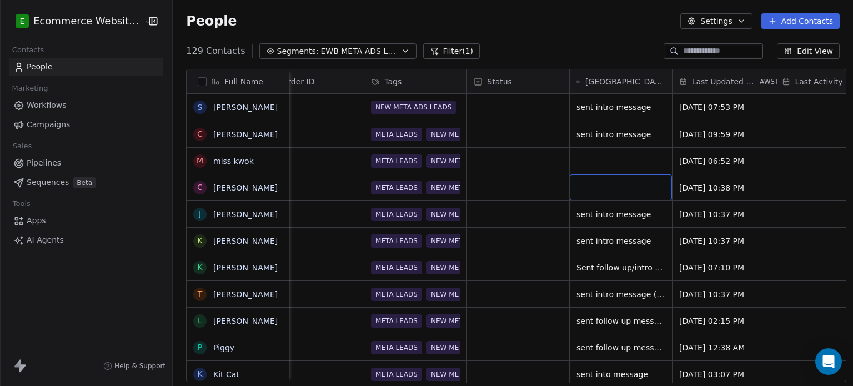
click at [598, 194] on div "grid" at bounding box center [620, 187] width 102 height 26
type textarea "**********"
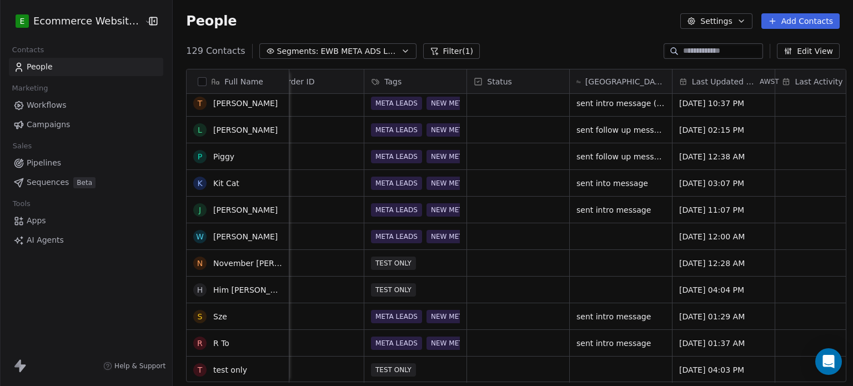
scroll to position [0, 0]
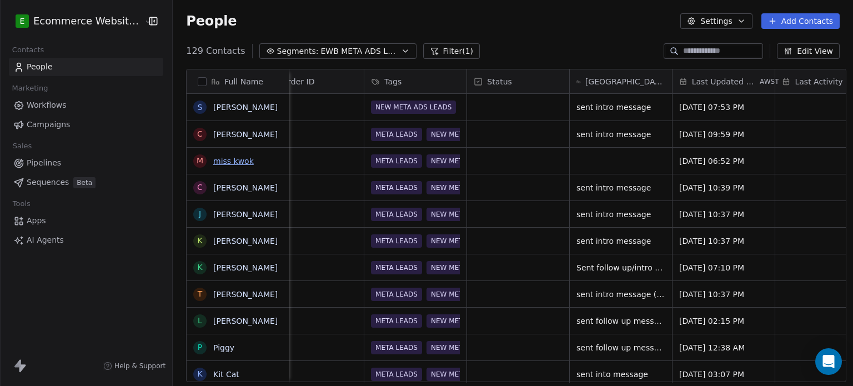
click at [213, 157] on link "miss kwok" at bounding box center [233, 161] width 41 height 9
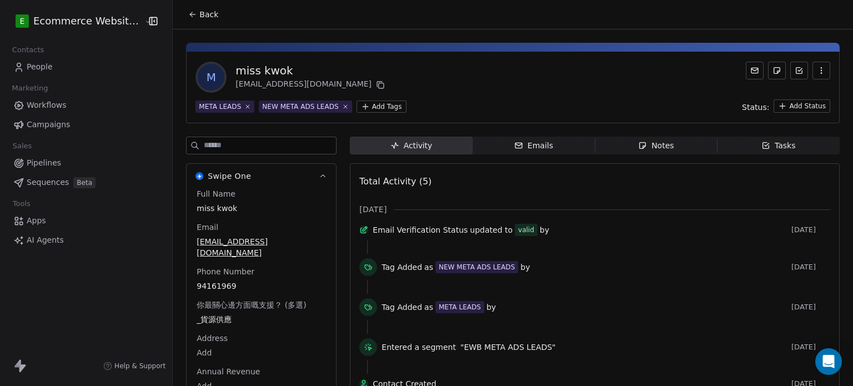
scroll to position [33, 0]
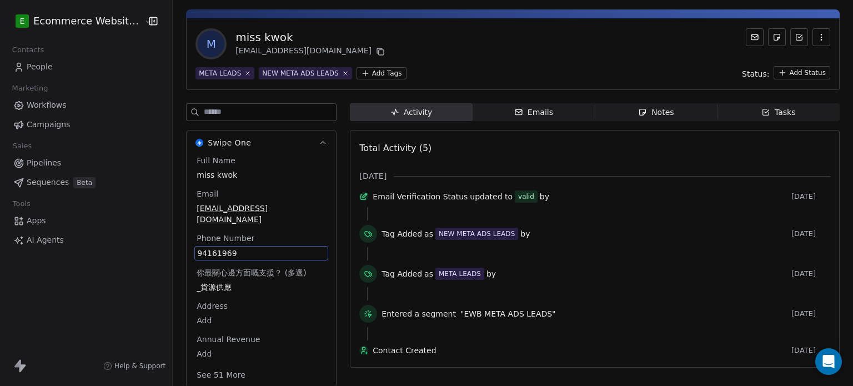
click at [270, 273] on div "Full Name [PERSON_NAME] Email [EMAIL_ADDRESS][DOMAIN_NAME] Phone Number [PHONE_…" at bounding box center [261, 269] width 134 height 228
click at [258, 248] on span "94161969" at bounding box center [261, 253] width 128 height 11
drag, startPoint x: 258, startPoint y: 244, endPoint x: 188, endPoint y: 241, distance: 70.0
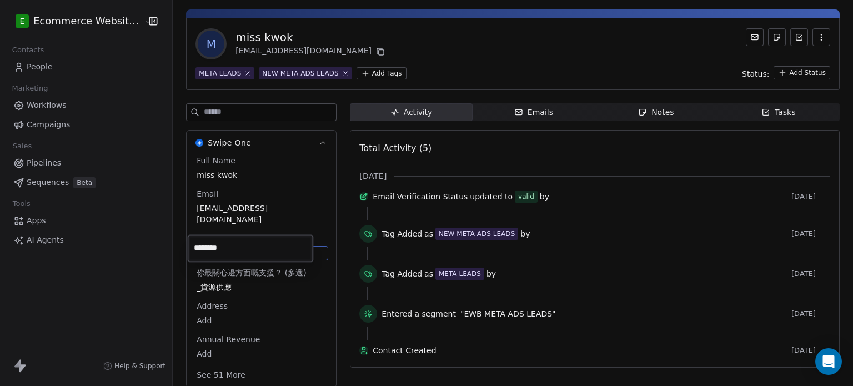
click at [188, 241] on div "********" at bounding box center [250, 248] width 125 height 27
click at [517, 60] on html "E Ecommerce Website Builder Contacts People Marketing Workflows Campaigns Sales…" at bounding box center [426, 193] width 853 height 386
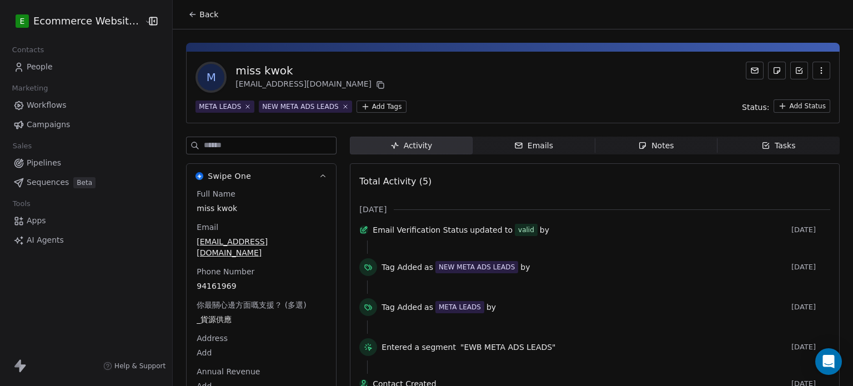
click at [188, 8] on button "Back" at bounding box center [202, 14] width 43 height 20
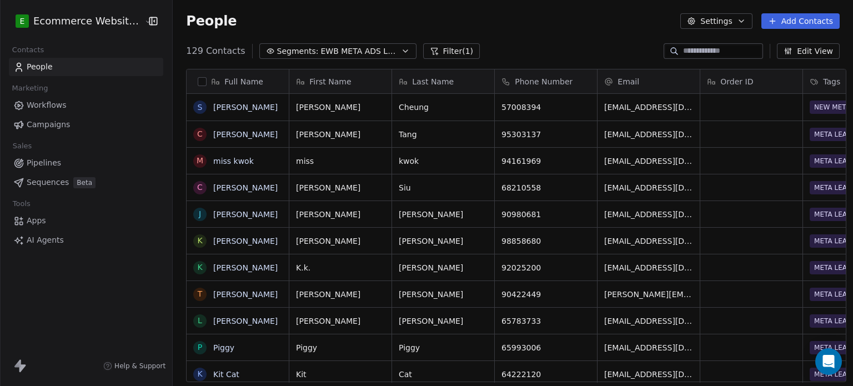
scroll to position [331, 678]
click at [213, 162] on link "miss kwok" at bounding box center [233, 161] width 41 height 9
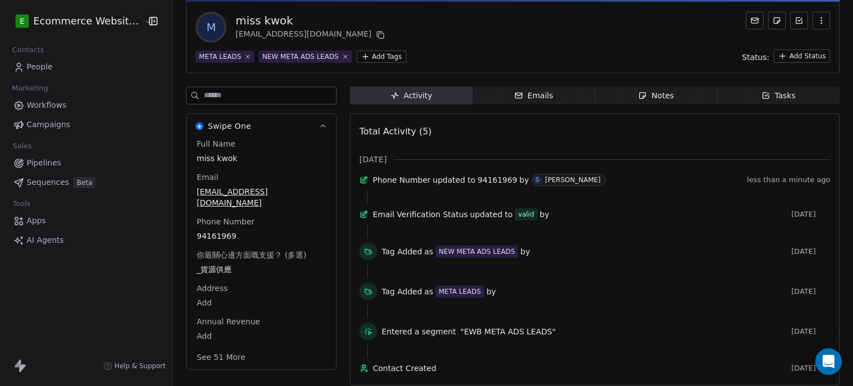
scroll to position [73, 0]
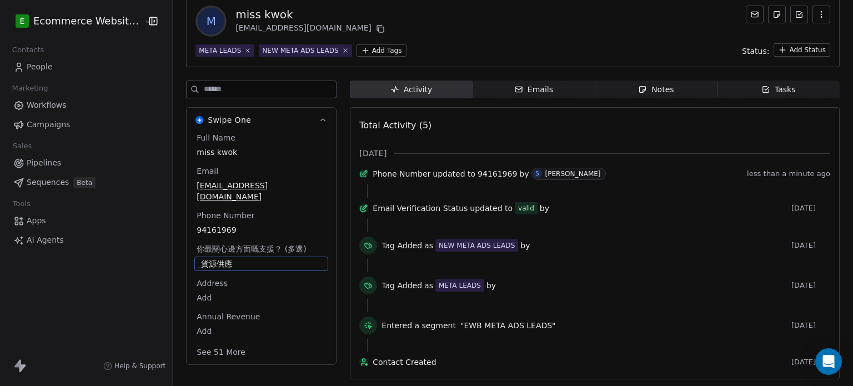
drag, startPoint x: 254, startPoint y: 256, endPoint x: 222, endPoint y: 219, distance: 48.8
click at [222, 243] on div "你最關心邊方面嘅支援？ (多選) _貨源供應" at bounding box center [261, 257] width 134 height 28
click at [542, 279] on div "Tag Added as META LEADS by" at bounding box center [583, 285] width 405 height 12
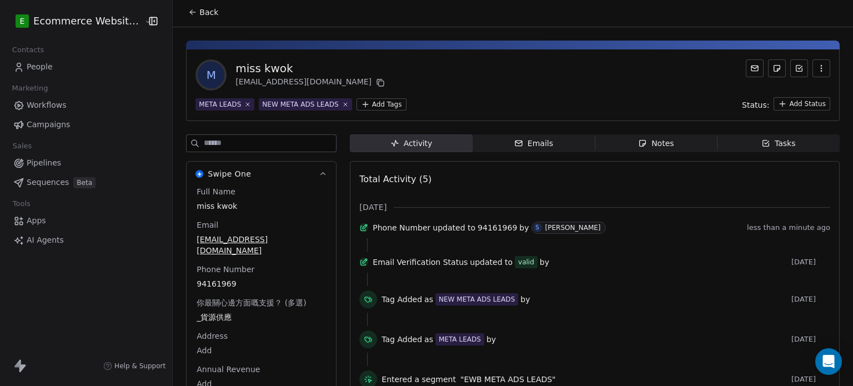
scroll to position [0, 0]
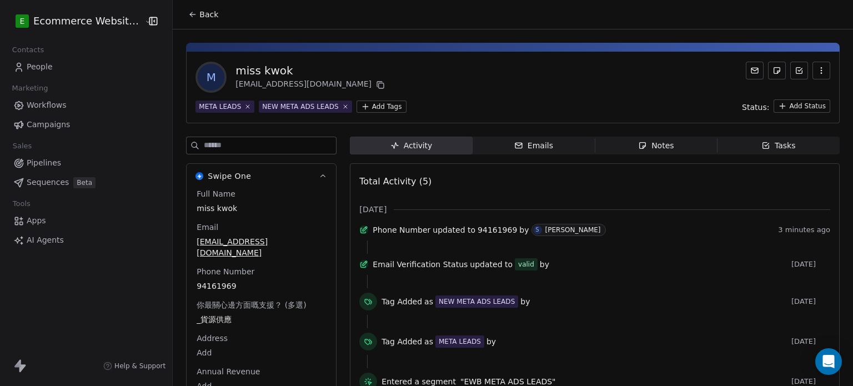
click at [188, 11] on icon at bounding box center [192, 14] width 9 height 9
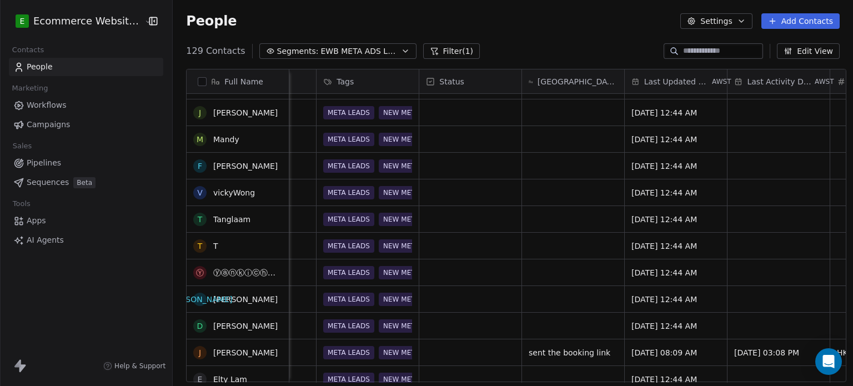
scroll to position [734, 0]
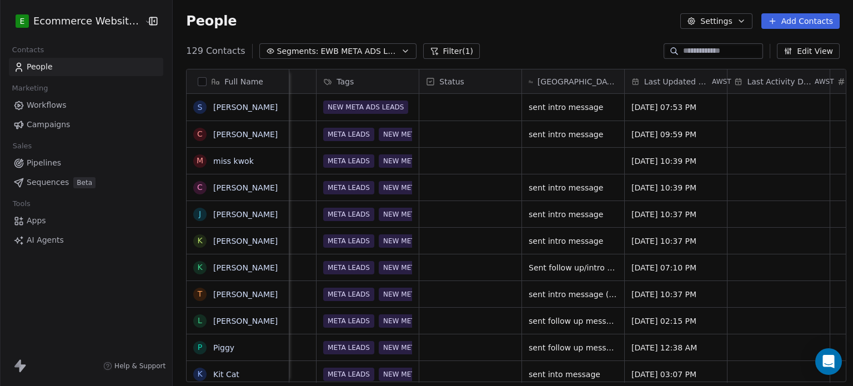
click at [689, 52] on input at bounding box center [722, 51] width 78 height 11
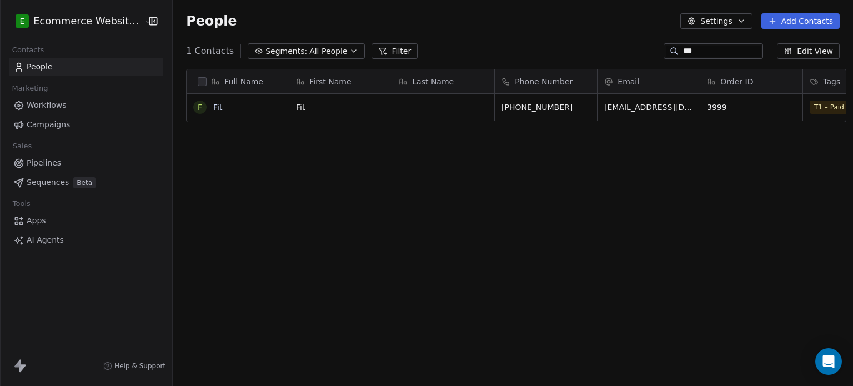
scroll to position [331, 678]
type input "***"
click at [213, 107] on link "Fit" at bounding box center [217, 107] width 9 height 9
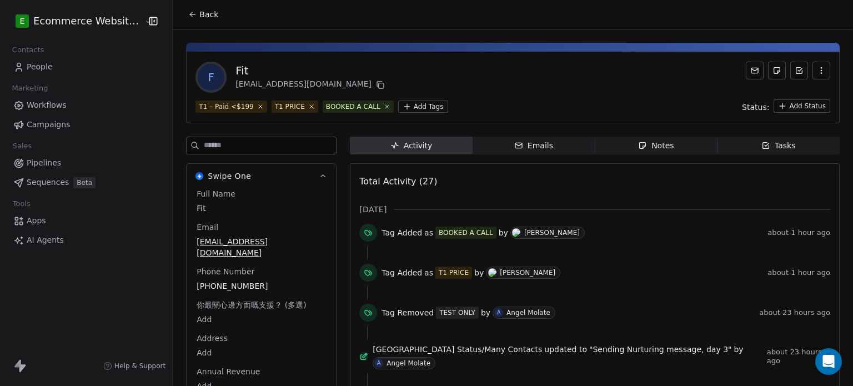
click at [536, 143] on div "Emails" at bounding box center [533, 146] width 39 height 12
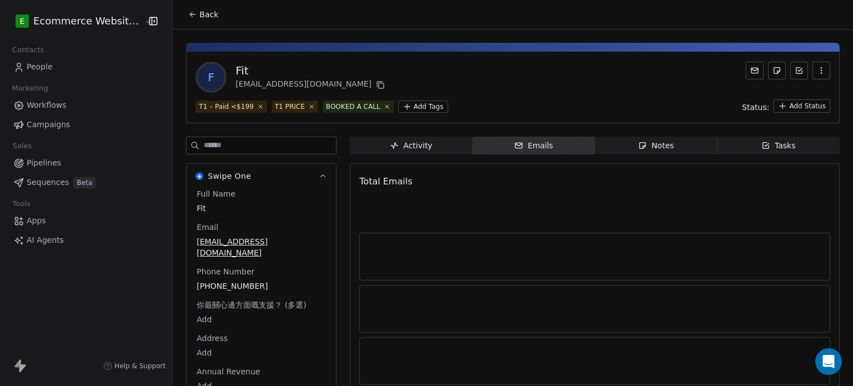
click at [614, 139] on span "Notes Notes" at bounding box center [655, 146] width 122 height 18
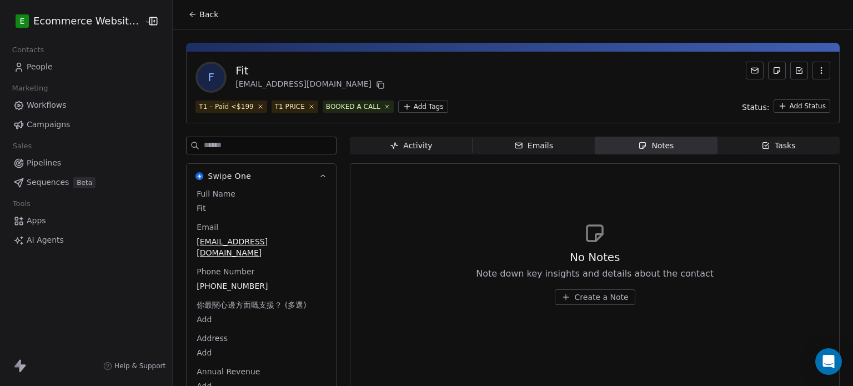
click at [409, 143] on div "Activity" at bounding box center [411, 146] width 42 height 12
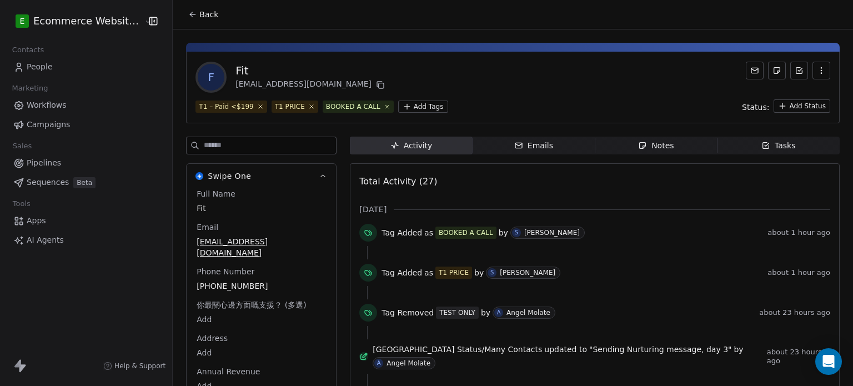
click at [628, 145] on span "Notes Notes" at bounding box center [655, 146] width 122 height 18
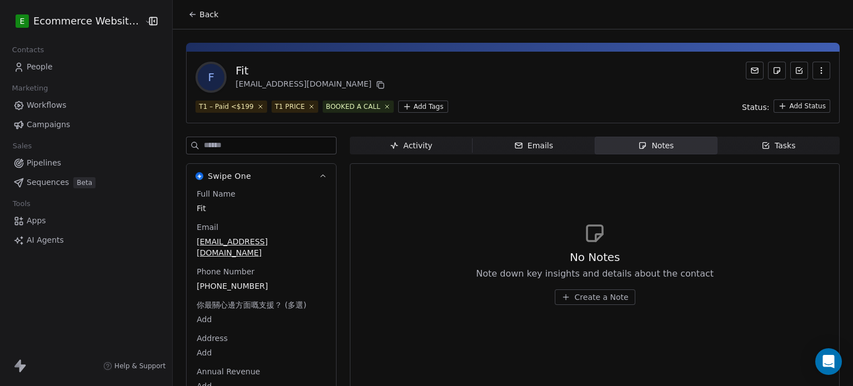
click at [188, 13] on icon at bounding box center [192, 14] width 9 height 9
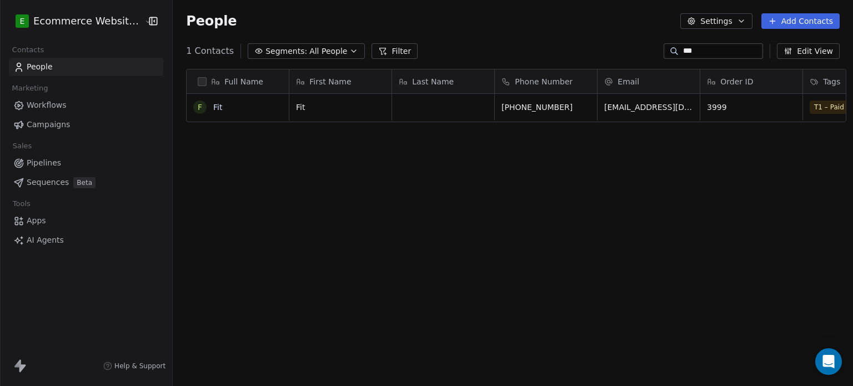
scroll to position [331, 678]
drag, startPoint x: 712, startPoint y: 48, endPoint x: 653, endPoint y: 49, distance: 58.8
click at [663, 49] on div "***" at bounding box center [712, 51] width 99 height 16
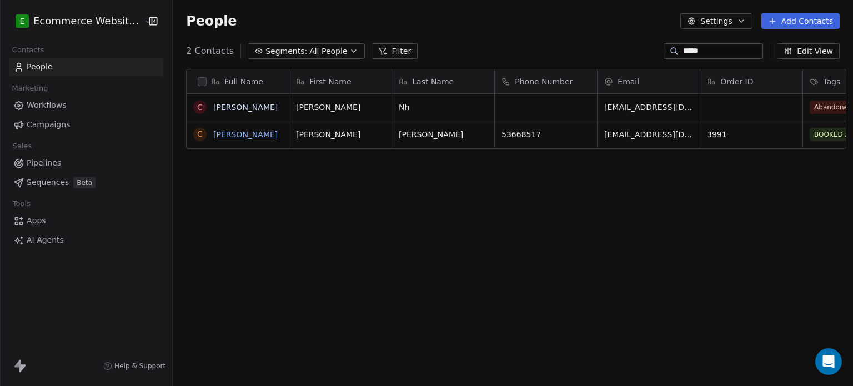
type input "*****"
click at [228, 135] on link "[PERSON_NAME]" at bounding box center [245, 134] width 64 height 9
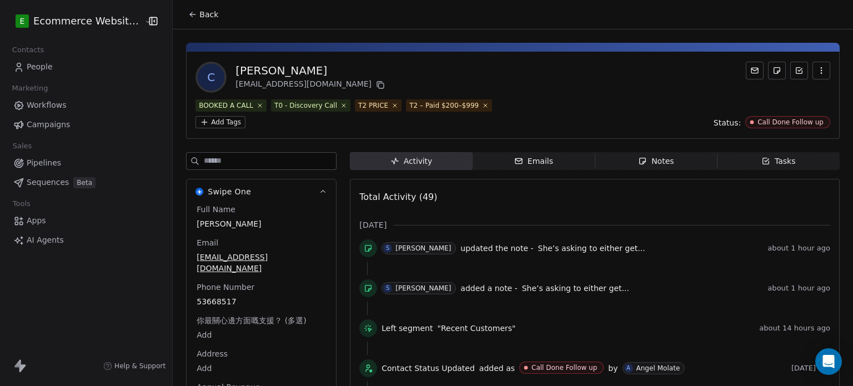
click at [638, 164] on icon "button" at bounding box center [642, 161] width 9 height 9
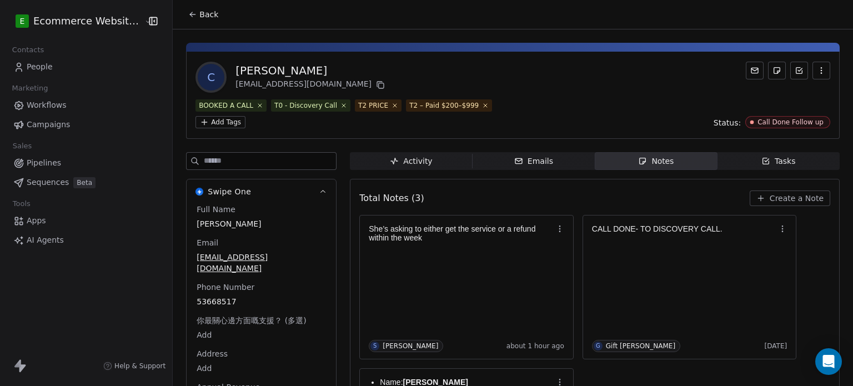
click at [191, 7] on button "Back" at bounding box center [202, 14] width 43 height 20
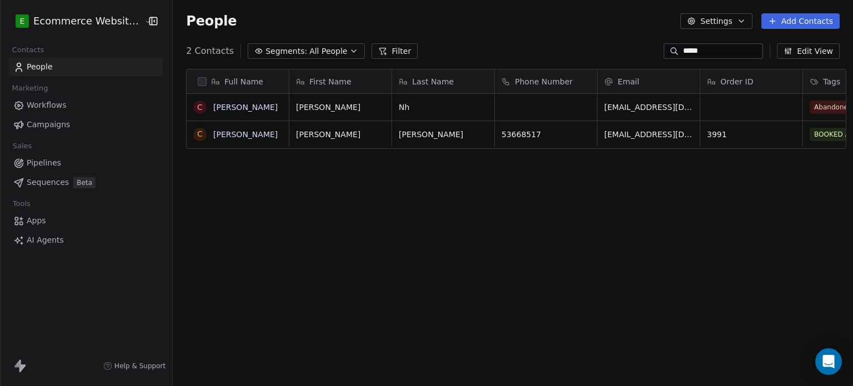
scroll to position [331, 678]
drag, startPoint x: 720, startPoint y: 49, endPoint x: 661, endPoint y: 50, distance: 58.8
click at [663, 50] on div "*****" at bounding box center [712, 51] width 99 height 16
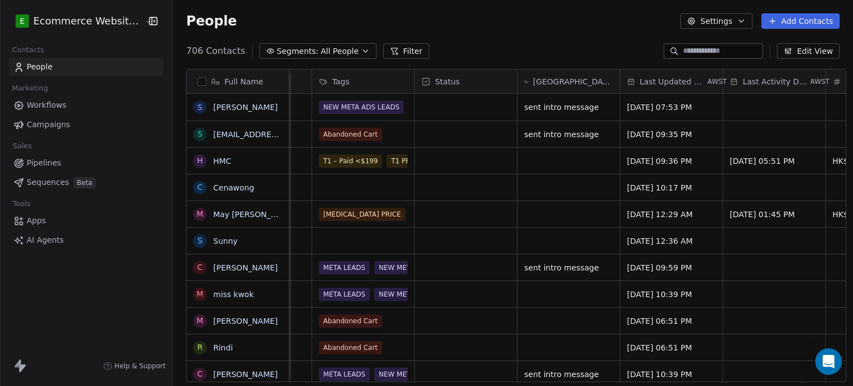
scroll to position [0, 491]
click at [290, 48] on span "Segments:" at bounding box center [298, 52] width 42 height 12
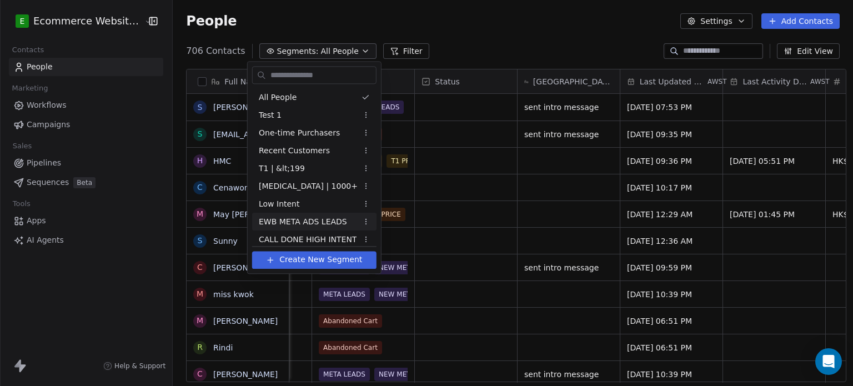
click at [319, 217] on span "EWB META ADS LEADS" at bounding box center [303, 222] width 88 height 12
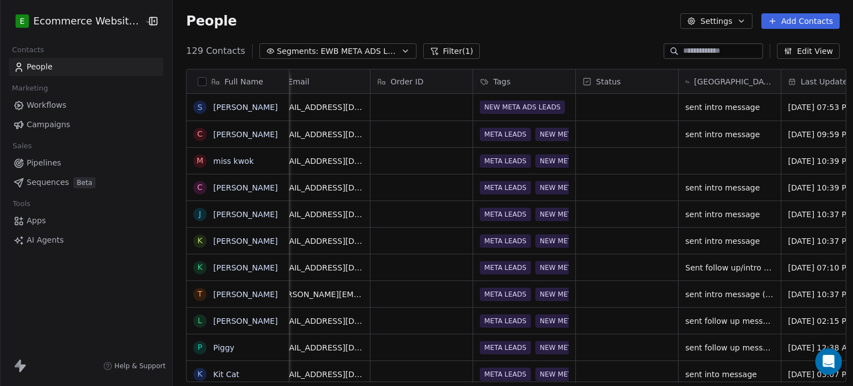
scroll to position [0, 497]
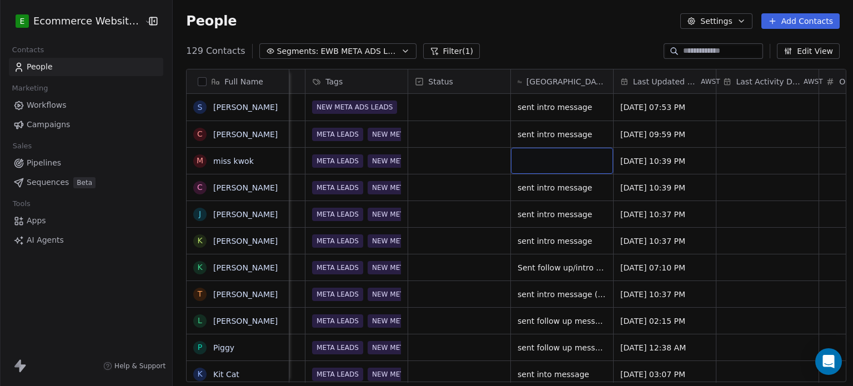
click at [527, 157] on div "grid" at bounding box center [562, 161] width 102 height 26
type textarea "**********"
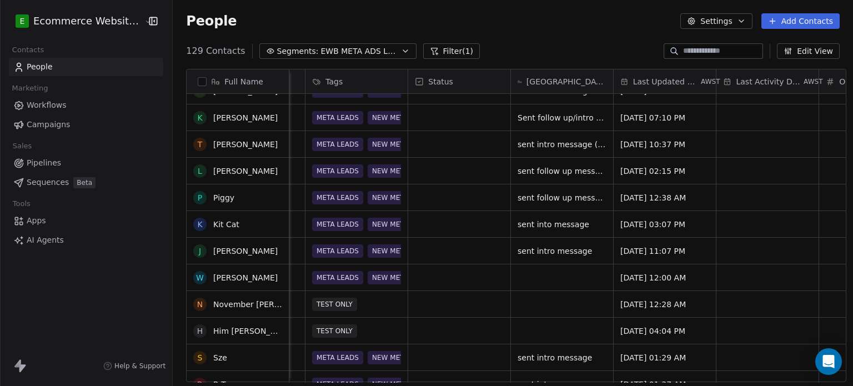
scroll to position [208, 0]
